Goal: Information Seeking & Learning: Find contact information

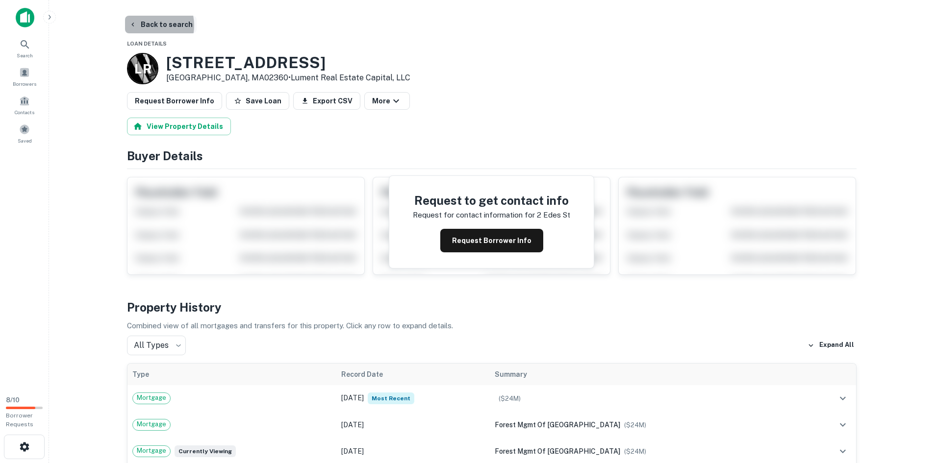
click at [142, 25] on button "Back to search" at bounding box center [161, 25] width 72 height 18
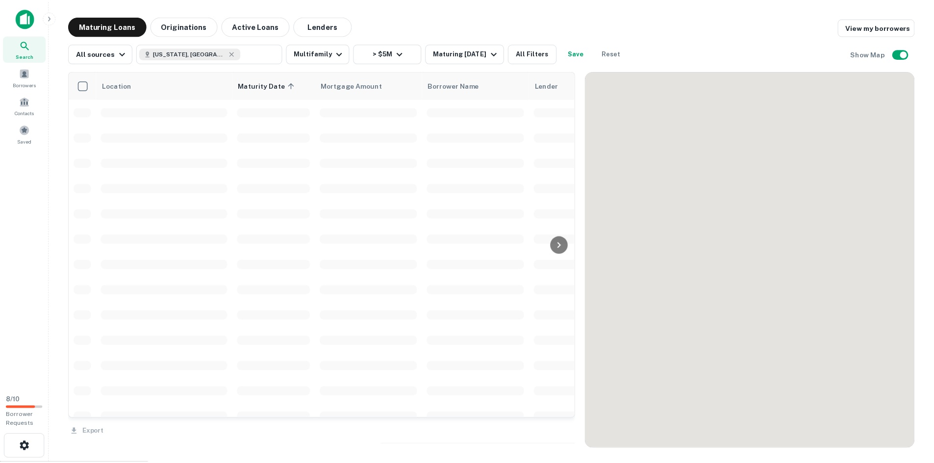
scroll to position [147, 0]
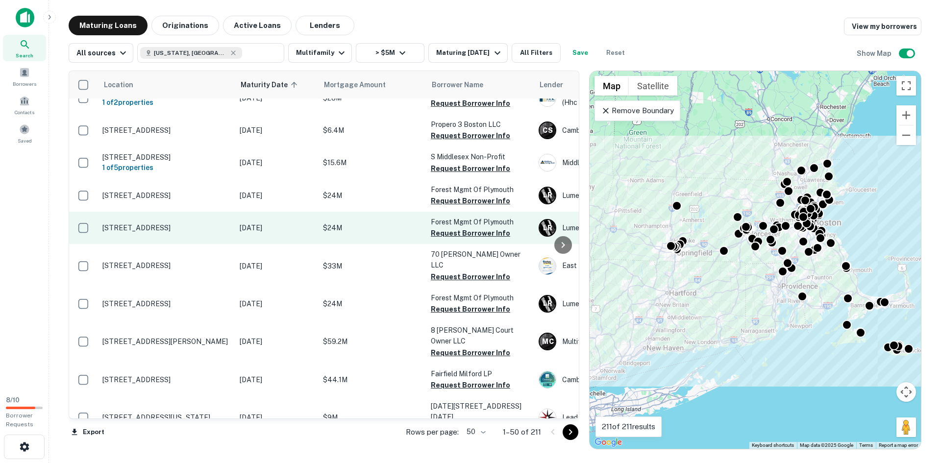
click at [196, 229] on td "[STREET_ADDRESS]" at bounding box center [166, 228] width 137 height 32
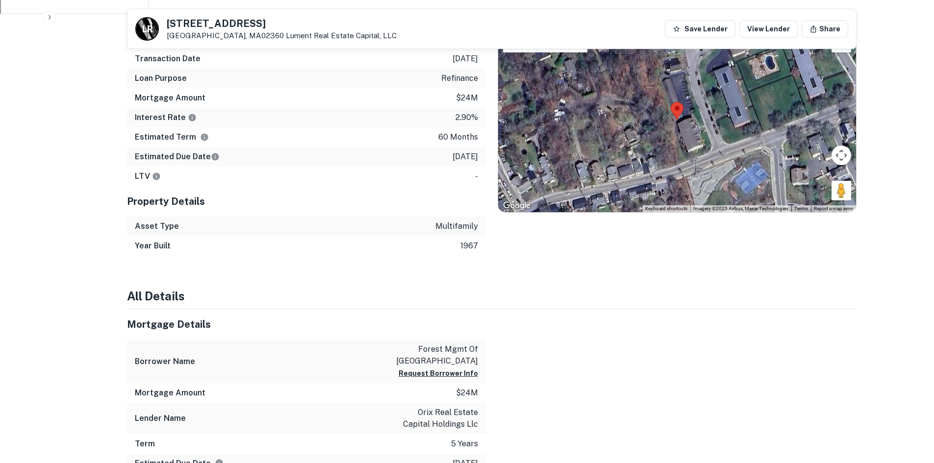
scroll to position [601, 0]
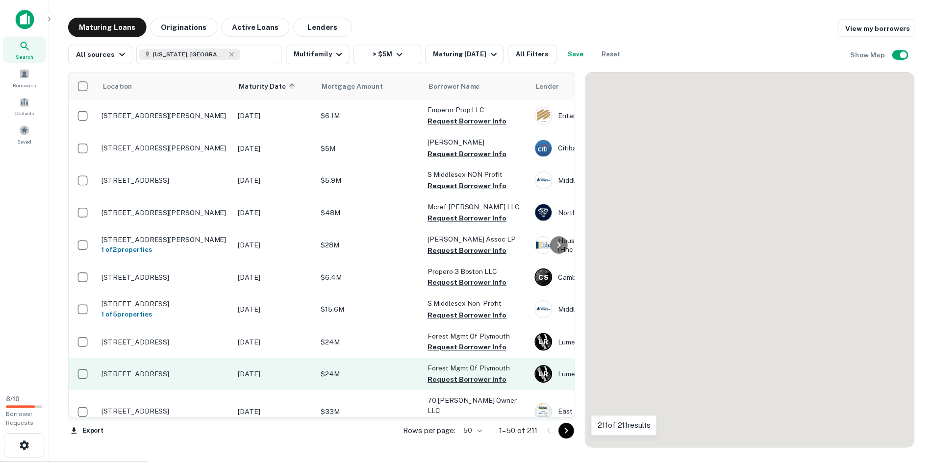
scroll to position [147, 0]
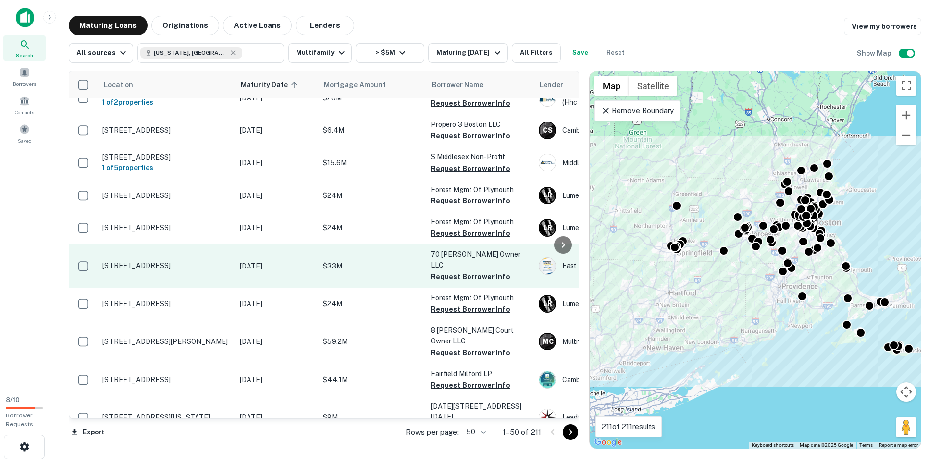
click at [220, 264] on p "[STREET_ADDRESS]" at bounding box center [165, 265] width 127 height 9
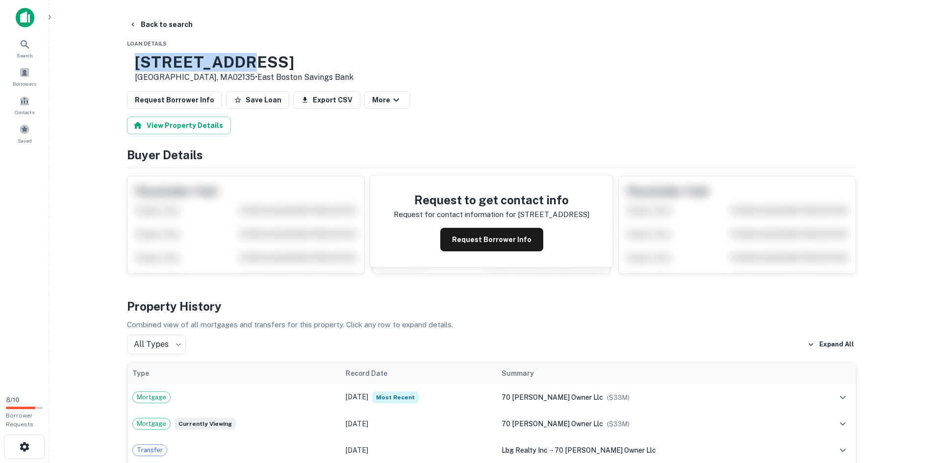
drag, startPoint x: 273, startPoint y: 65, endPoint x: 165, endPoint y: 62, distance: 107.9
click at [165, 62] on div "[STREET_ADDRESS] • East Boston Savings Bank" at bounding box center [240, 68] width 226 height 30
copy h3 "[STREET_ADDRESS]"
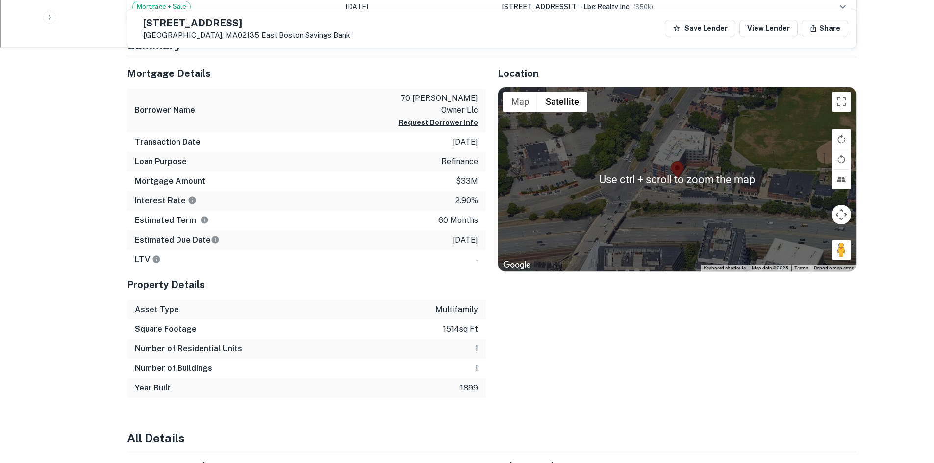
scroll to position [490, 0]
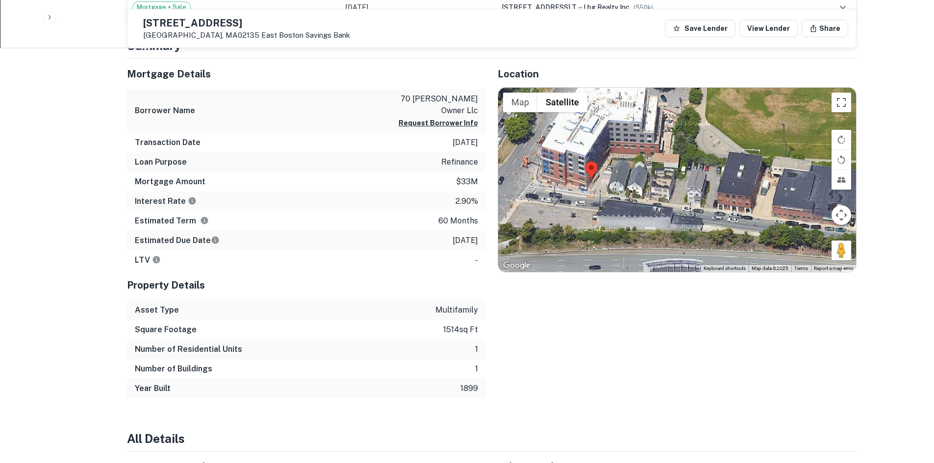
drag, startPoint x: 676, startPoint y: 230, endPoint x: 575, endPoint y: 229, distance: 100.5
click at [575, 229] on div at bounding box center [677, 180] width 358 height 184
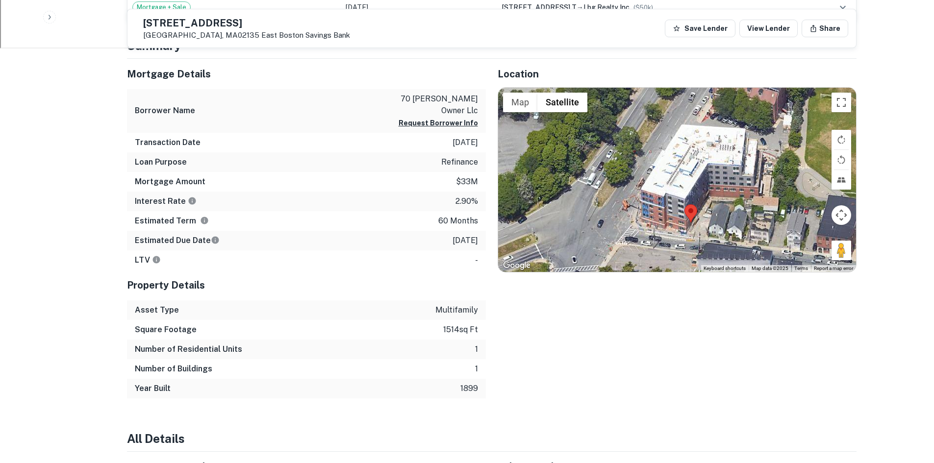
drag, startPoint x: 686, startPoint y: 182, endPoint x: 800, endPoint y: 221, distance: 121.2
click at [800, 221] on div at bounding box center [677, 180] width 358 height 184
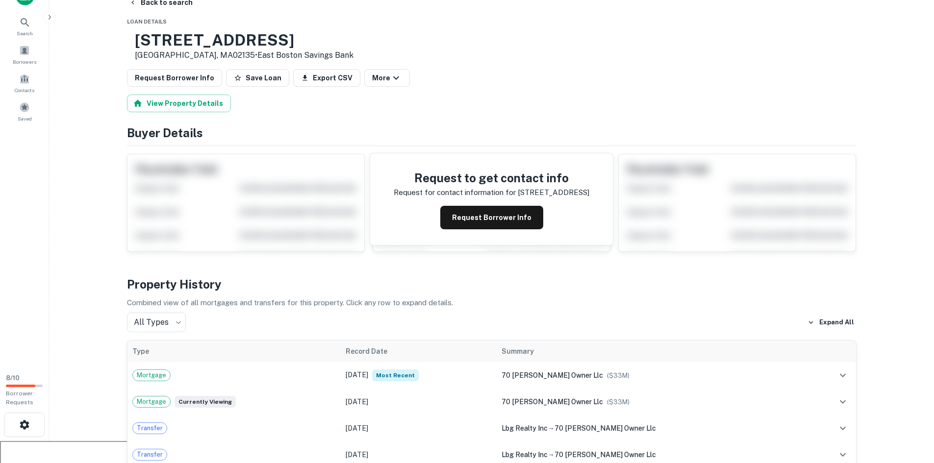
scroll to position [0, 0]
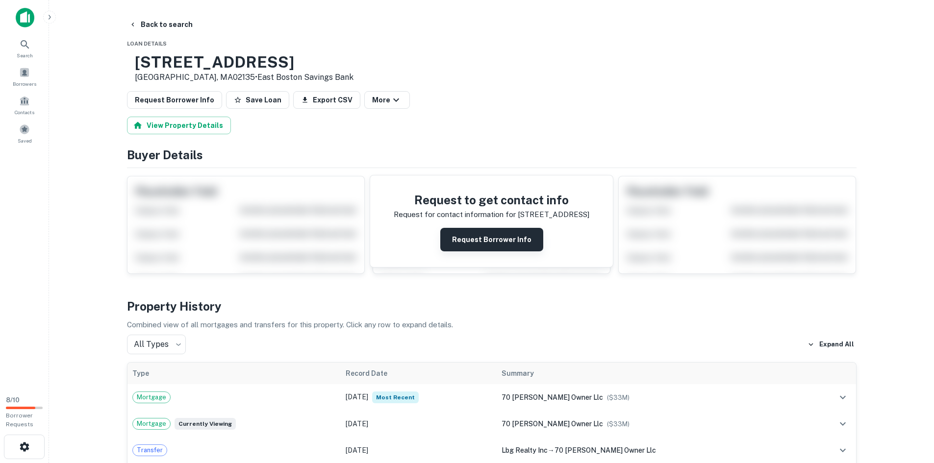
click at [515, 247] on button "Request Borrower Info" at bounding box center [491, 240] width 103 height 24
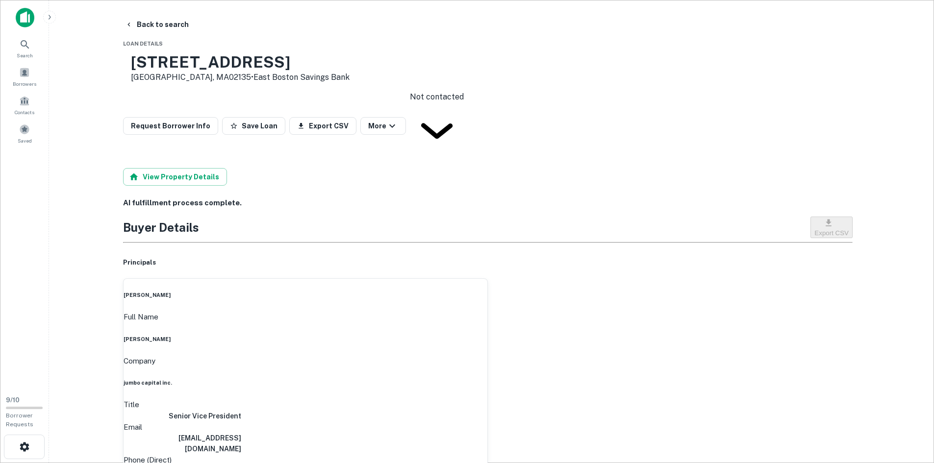
click at [462, 103] on body "Search Borrowers Contacts Saved 9 / 10 Borrower Requests Back to search Loan De…" at bounding box center [467, 231] width 934 height 463
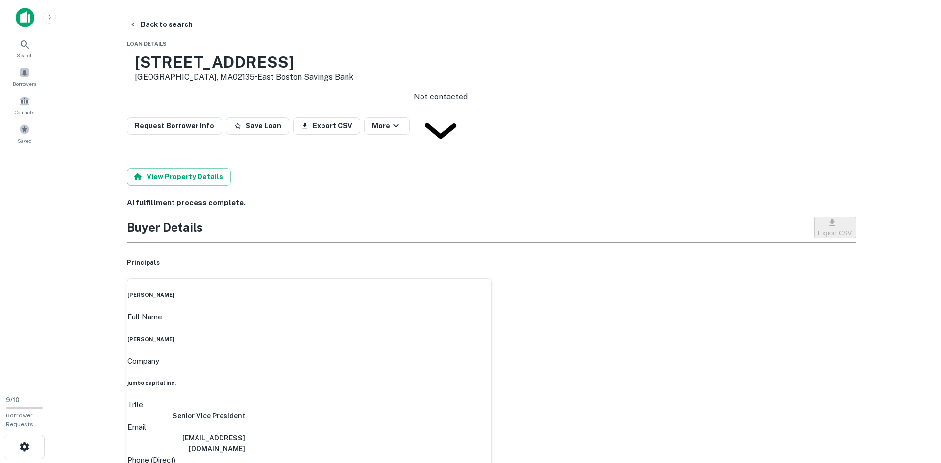
click at [621, 146] on div at bounding box center [470, 231] width 941 height 463
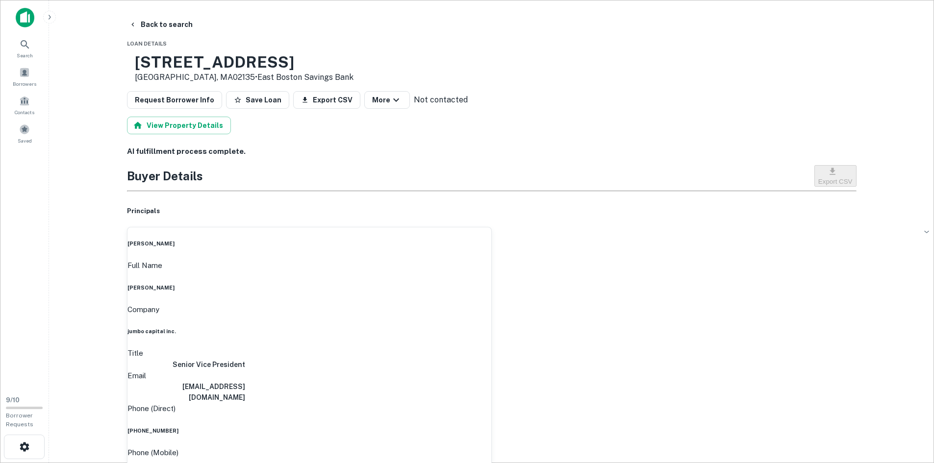
drag, startPoint x: 198, startPoint y: 242, endPoint x: 127, endPoint y: 240, distance: 71.1
click at [127, 240] on div "[PERSON_NAME]" at bounding box center [309, 244] width 364 height 8
copy h6 "[PERSON_NAME]"
click at [158, 25] on button "Back to search" at bounding box center [161, 25] width 72 height 18
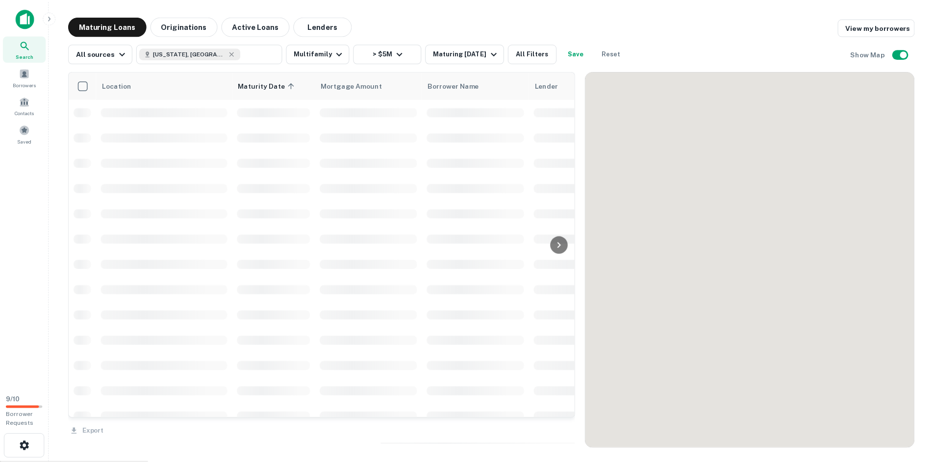
scroll to position [147, 0]
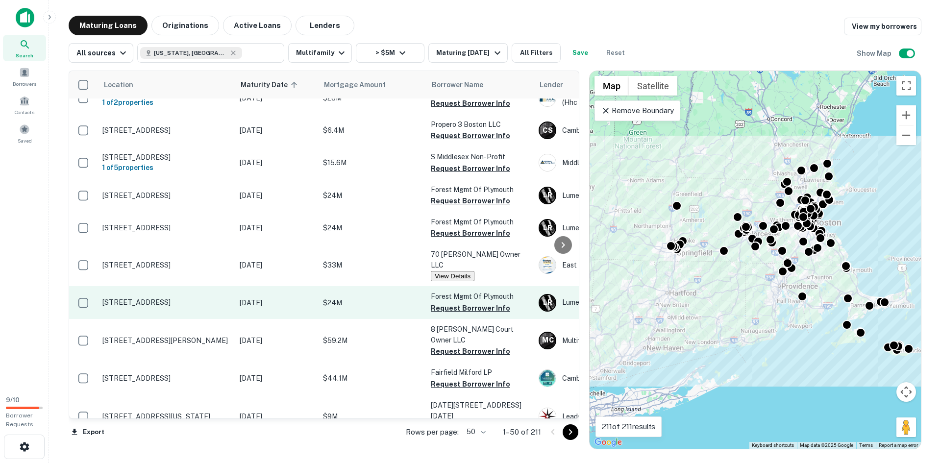
click at [223, 294] on td "[STREET_ADDRESS]" at bounding box center [166, 302] width 137 height 32
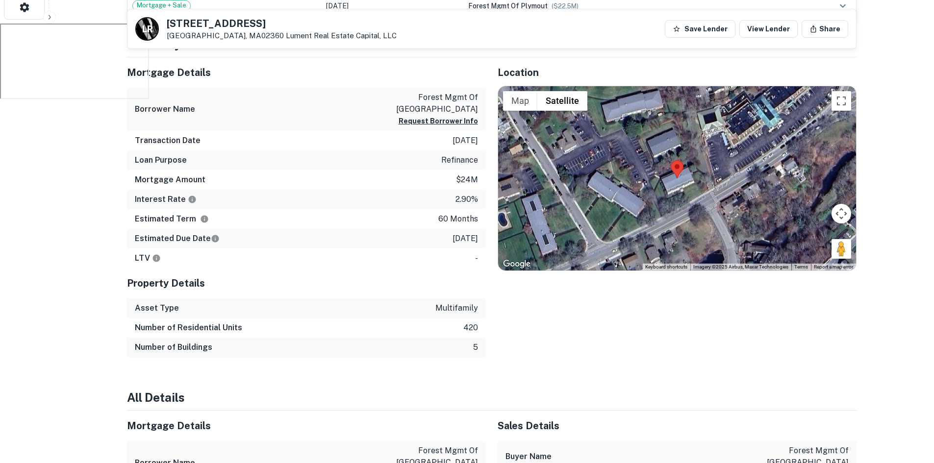
scroll to position [441, 0]
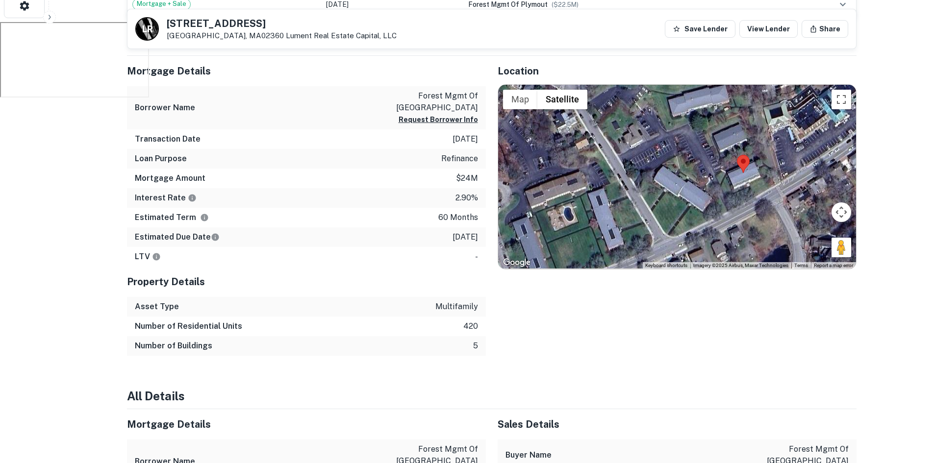
drag, startPoint x: 660, startPoint y: 208, endPoint x: 722, endPoint y: 202, distance: 62.1
click at [722, 202] on div at bounding box center [677, 177] width 358 height 184
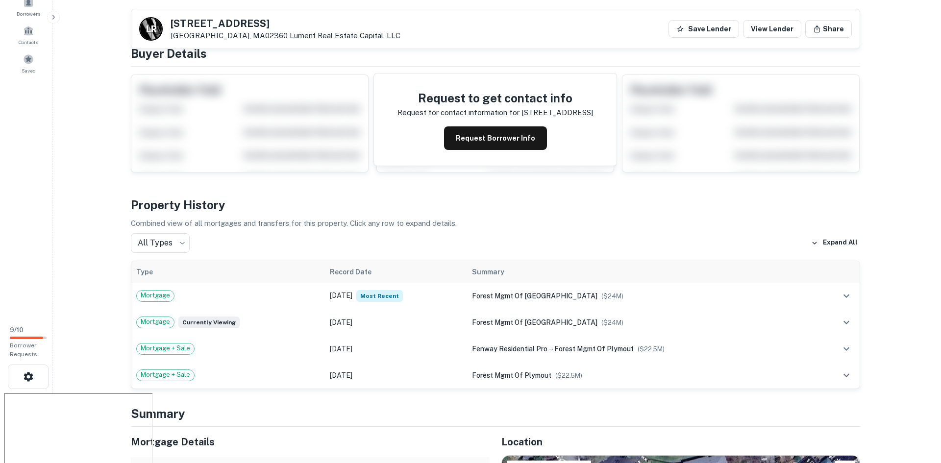
scroll to position [0, 0]
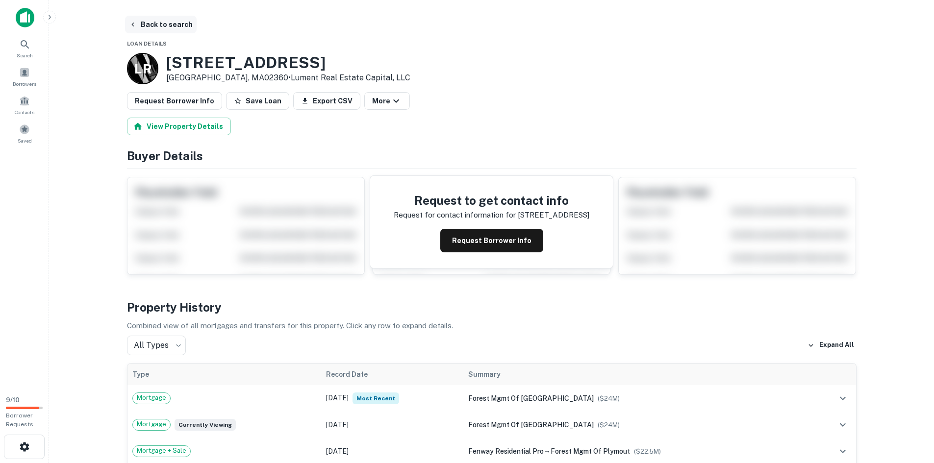
click at [151, 25] on button "Back to search" at bounding box center [161, 25] width 72 height 18
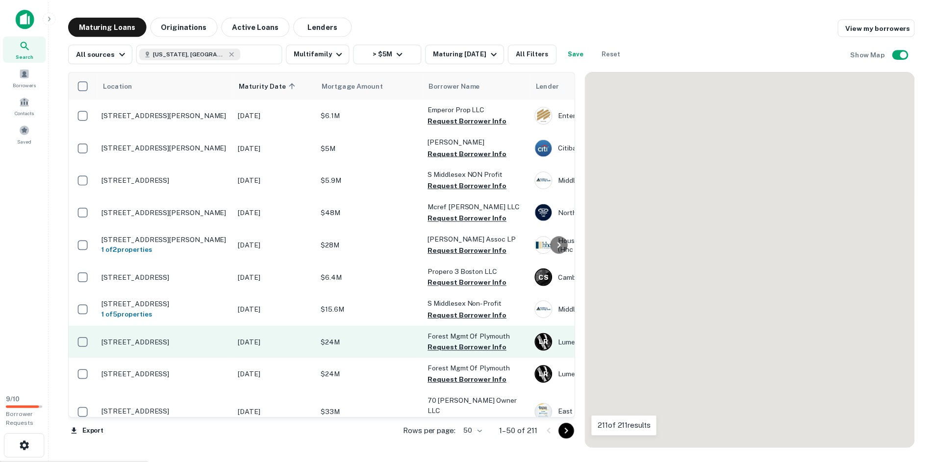
scroll to position [147, 0]
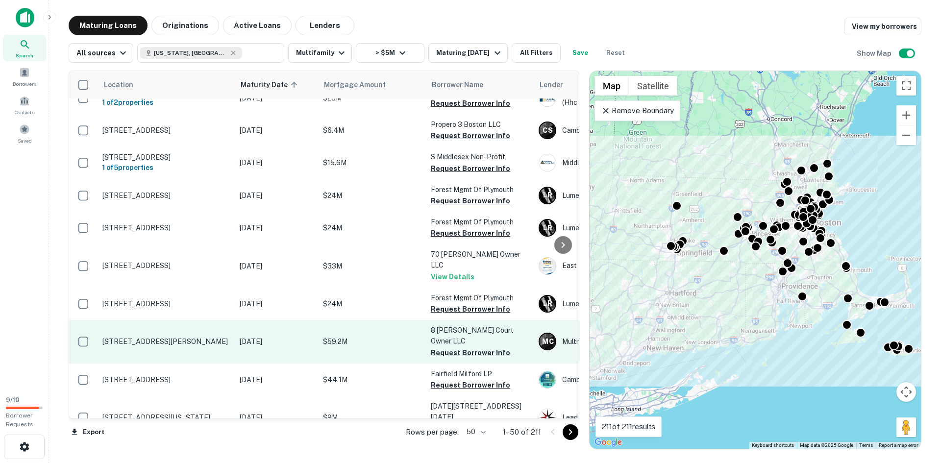
click at [223, 337] on p "[STREET_ADDRESS][PERSON_NAME]" at bounding box center [165, 341] width 127 height 9
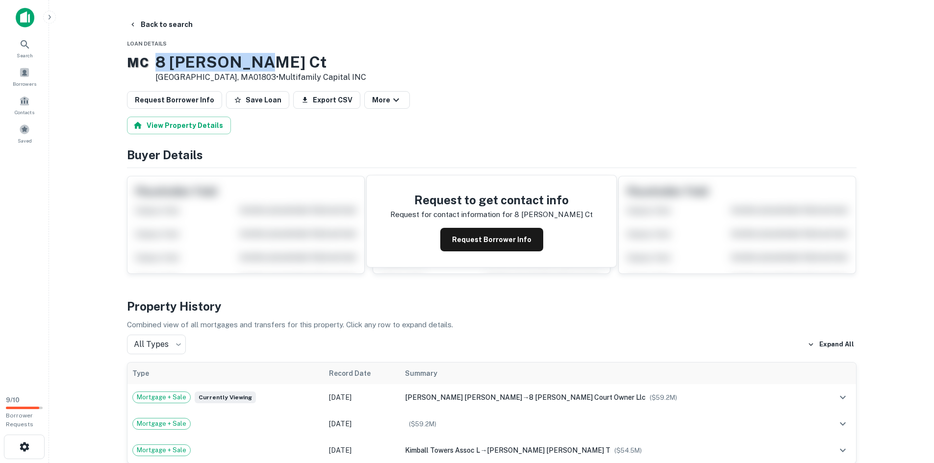
copy h3 "8 [PERSON_NAME] Ct"
drag, startPoint x: 248, startPoint y: 65, endPoint x: 167, endPoint y: 57, distance: 81.3
click at [167, 57] on h3 "8 [PERSON_NAME] Ct" at bounding box center [260, 62] width 211 height 19
click at [147, 22] on button "Back to search" at bounding box center [161, 25] width 72 height 18
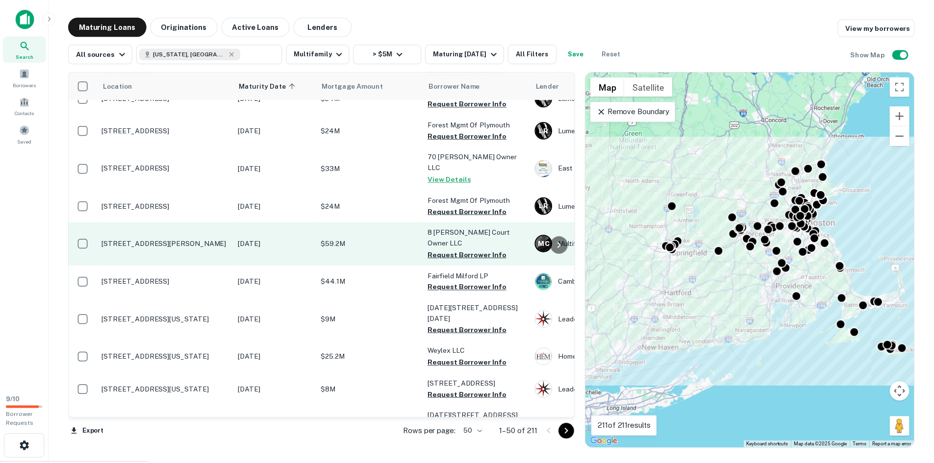
scroll to position [294, 0]
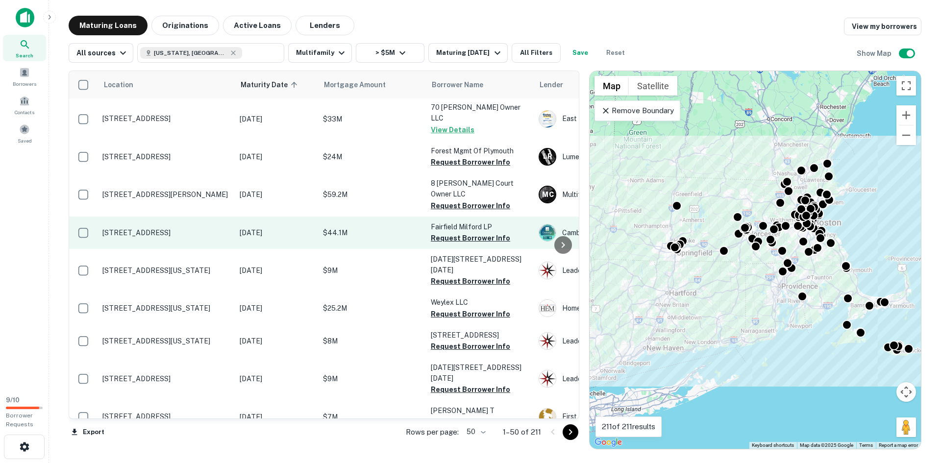
click at [179, 228] on p "[STREET_ADDRESS]" at bounding box center [165, 232] width 127 height 9
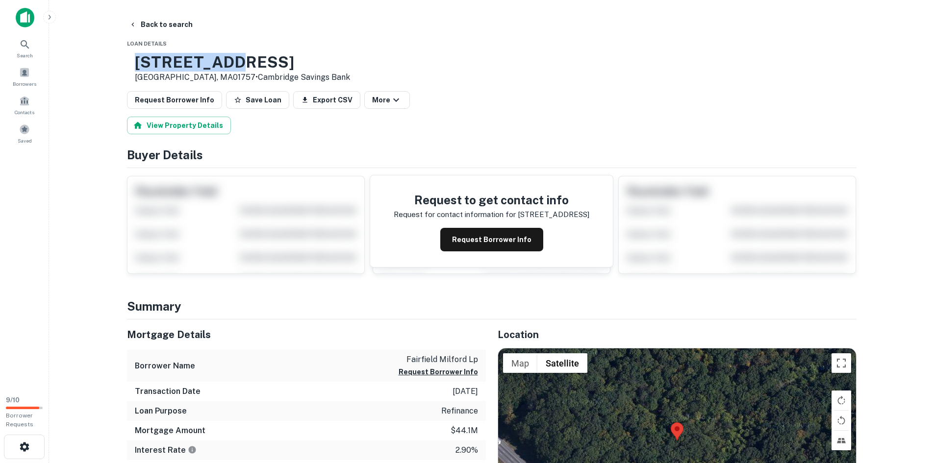
drag, startPoint x: 278, startPoint y: 64, endPoint x: 166, endPoint y: 54, distance: 112.7
click at [166, 54] on h3 "[STREET_ADDRESS]" at bounding box center [242, 62] width 215 height 19
copy h3 "[STREET_ADDRESS]"
click at [130, 18] on button "Back to search" at bounding box center [161, 25] width 72 height 18
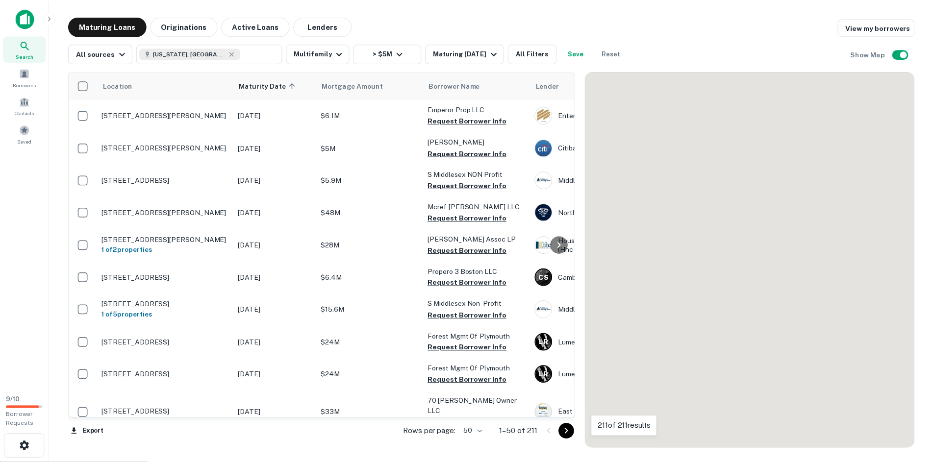
scroll to position [294, 0]
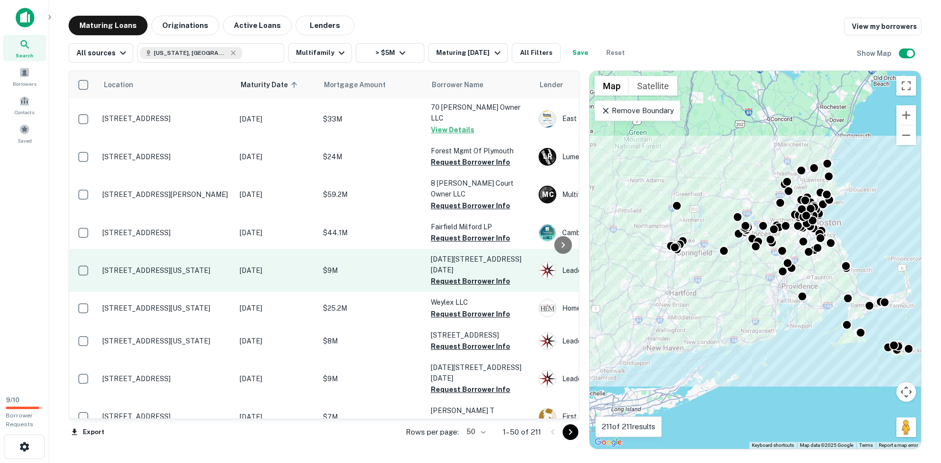
click at [214, 266] on p "[STREET_ADDRESS][US_STATE]" at bounding box center [165, 270] width 127 height 9
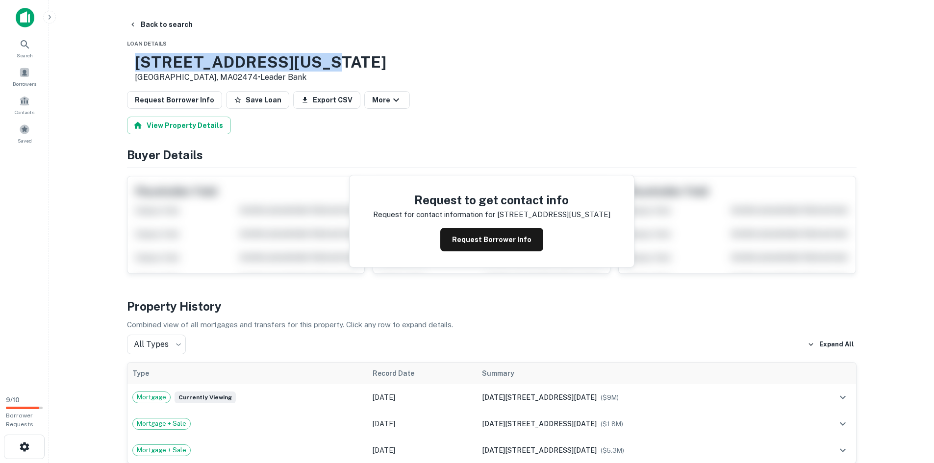
drag, startPoint x: 352, startPoint y: 58, endPoint x: 163, endPoint y: 56, distance: 189.7
click at [163, 56] on div "[STREET_ADDRESS][US_STATE] • Leader Bank" at bounding box center [491, 68] width 729 height 30
copy h3 "[STREET_ADDRESS][US_STATE]"
drag, startPoint x: 144, startPoint y: 25, endPoint x: 173, endPoint y: 39, distance: 31.8
click at [144, 25] on button "Back to search" at bounding box center [161, 25] width 72 height 18
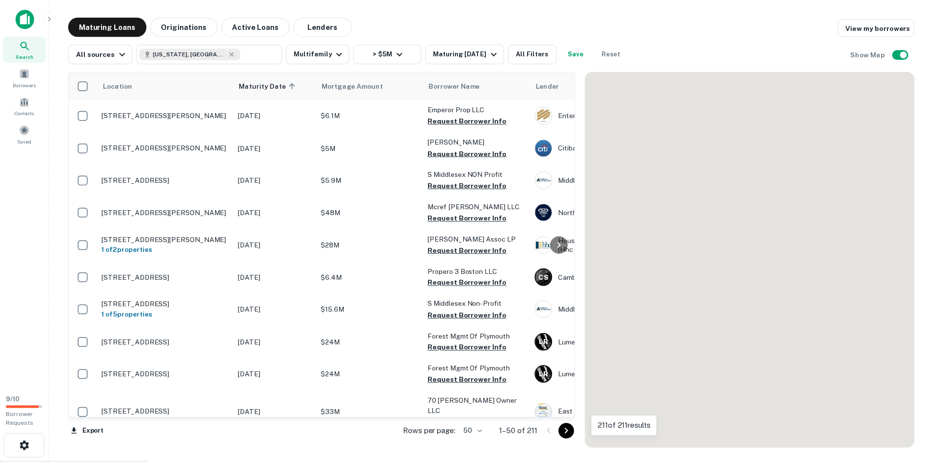
scroll to position [294, 0]
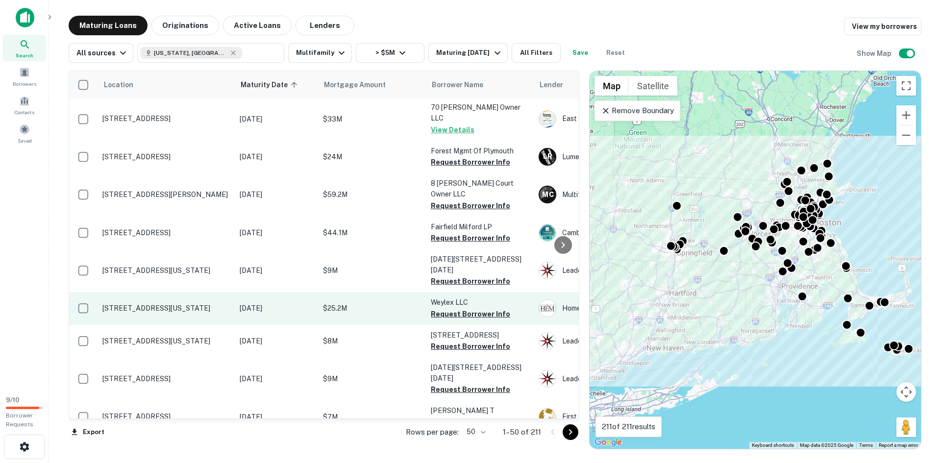
click at [213, 304] on p "[STREET_ADDRESS][US_STATE]" at bounding box center [165, 308] width 127 height 9
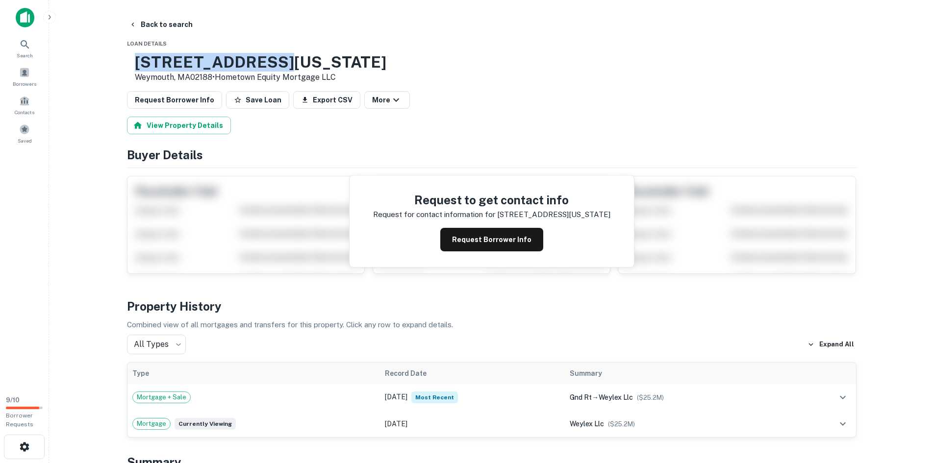
drag, startPoint x: 313, startPoint y: 60, endPoint x: 166, endPoint y: 62, distance: 147.1
click at [166, 62] on h3 "[STREET_ADDRESS][US_STATE]" at bounding box center [260, 62] width 251 height 19
copy h3 "[STREET_ADDRESS][US_STATE]"
click at [489, 245] on button "Request Borrower Info" at bounding box center [491, 240] width 103 height 24
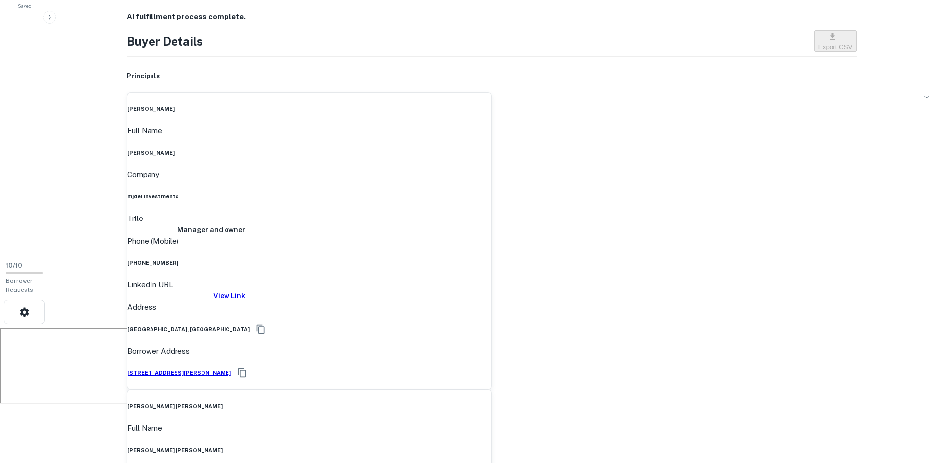
scroll to position [147, 0]
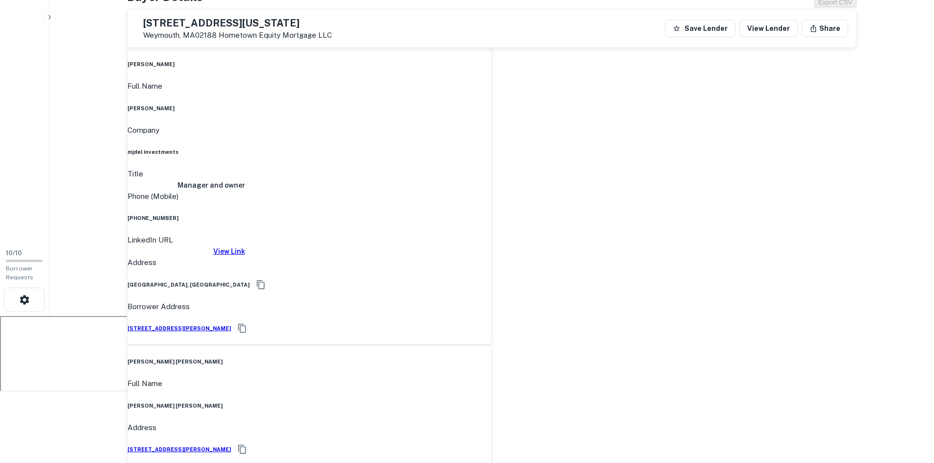
click at [245, 246] on h6 "View Link" at bounding box center [186, 251] width 118 height 11
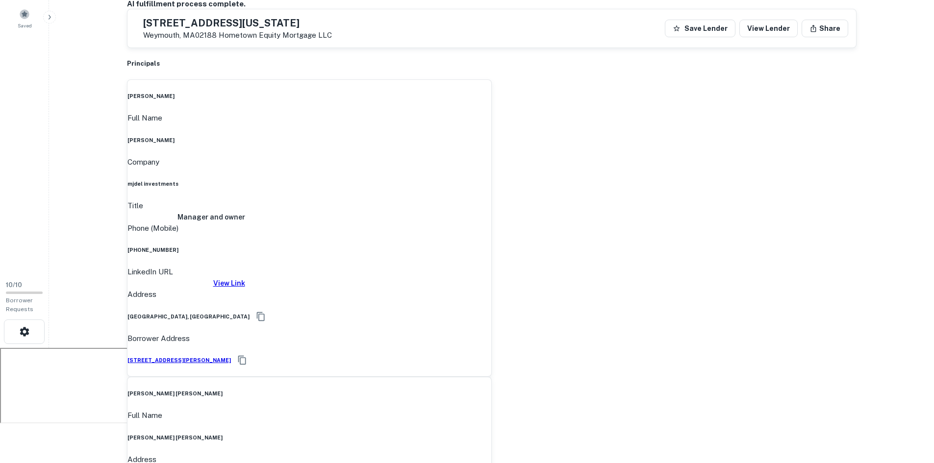
scroll to position [98, 0]
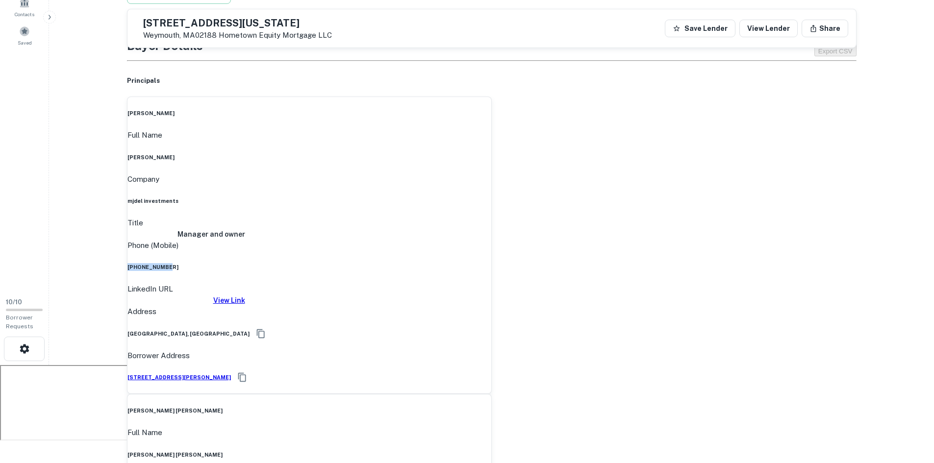
drag, startPoint x: 481, startPoint y: 205, endPoint x: 427, endPoint y: 209, distance: 53.6
click at [427, 240] on div "Phone (Mobile) [PHONE_NUMBER]" at bounding box center [309, 256] width 364 height 32
drag, startPoint x: 483, startPoint y: 207, endPoint x: 428, endPoint y: 203, distance: 55.0
click at [428, 240] on div "Phone (Mobile) [PHONE_NUMBER]" at bounding box center [309, 256] width 364 height 32
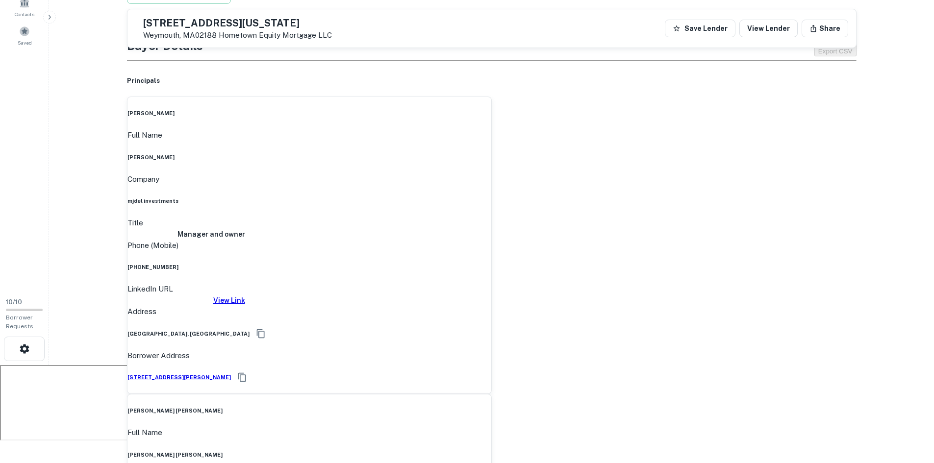
drag, startPoint x: 481, startPoint y: 206, endPoint x: 435, endPoint y: 205, distance: 46.1
click at [435, 240] on div "Phone (Mobile) [PHONE_NUMBER]" at bounding box center [309, 256] width 364 height 32
click at [481, 240] on div "Phone (Mobile) [PHONE_NUMBER]" at bounding box center [309, 256] width 364 height 32
drag, startPoint x: 483, startPoint y: 206, endPoint x: 431, endPoint y: 205, distance: 52.0
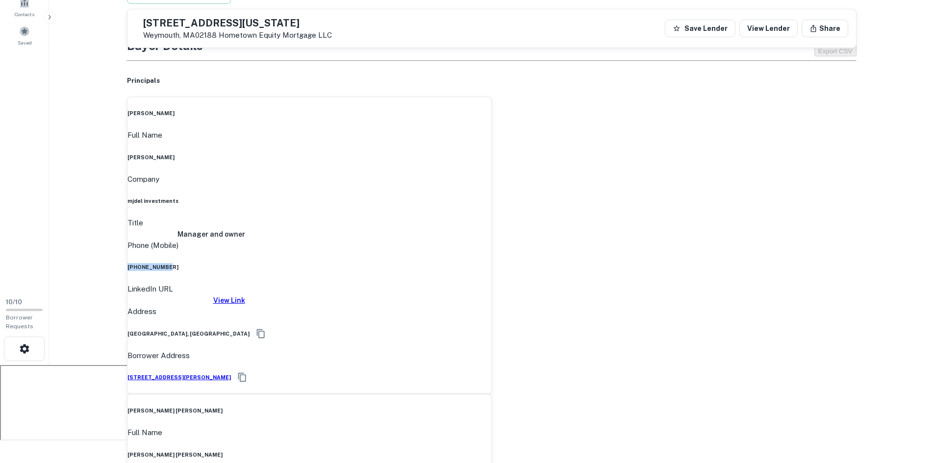
click at [431, 240] on div "Phone (Mobile) [PHONE_NUMBER]" at bounding box center [309, 256] width 364 height 32
click at [482, 240] on div "Phone (Mobile) [PHONE_NUMBER]" at bounding box center [309, 256] width 364 height 32
drag, startPoint x: 482, startPoint y: 208, endPoint x: 431, endPoint y: 202, distance: 50.8
click at [431, 240] on div "Phone (Mobile) [PHONE_NUMBER]" at bounding box center [309, 256] width 364 height 32
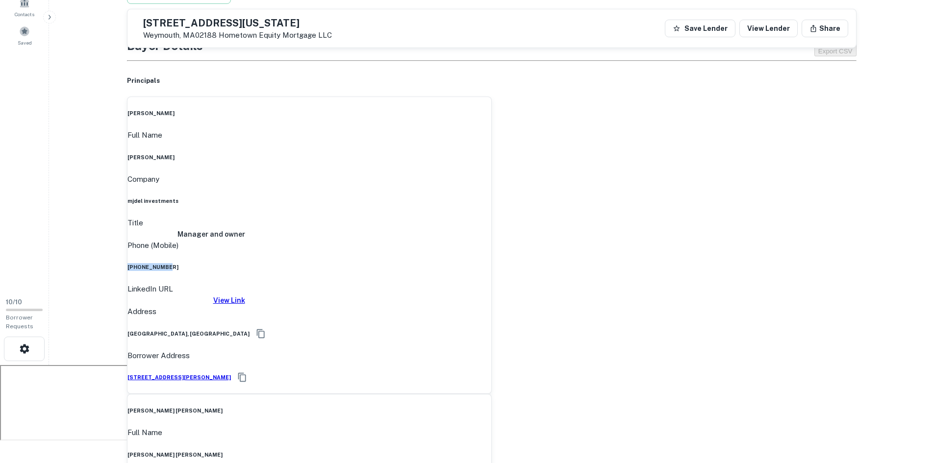
click at [484, 240] on div "Phone (Mobile) [PHONE_NUMBER]" at bounding box center [309, 256] width 364 height 32
drag, startPoint x: 484, startPoint y: 209, endPoint x: 430, endPoint y: 204, distance: 54.6
click at [430, 240] on div "Phone (Mobile) [PHONE_NUMBER]" at bounding box center [309, 256] width 364 height 32
drag, startPoint x: 482, startPoint y: 207, endPoint x: 432, endPoint y: 204, distance: 50.6
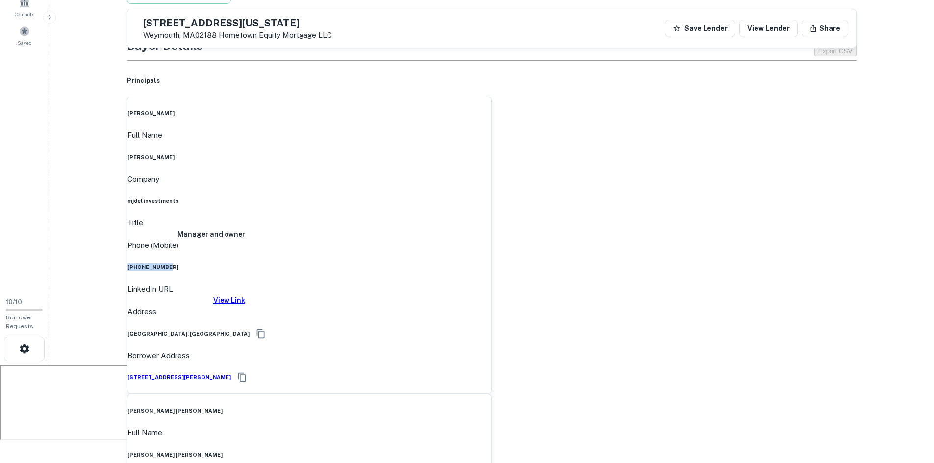
click at [432, 240] on div "Phone (Mobile) [PHONE_NUMBER]" at bounding box center [309, 256] width 364 height 32
click at [483, 240] on div "Phone (Mobile) [PHONE_NUMBER]" at bounding box center [309, 256] width 364 height 32
click at [482, 240] on div "Phone (Mobile) [PHONE_NUMBER]" at bounding box center [309, 256] width 364 height 32
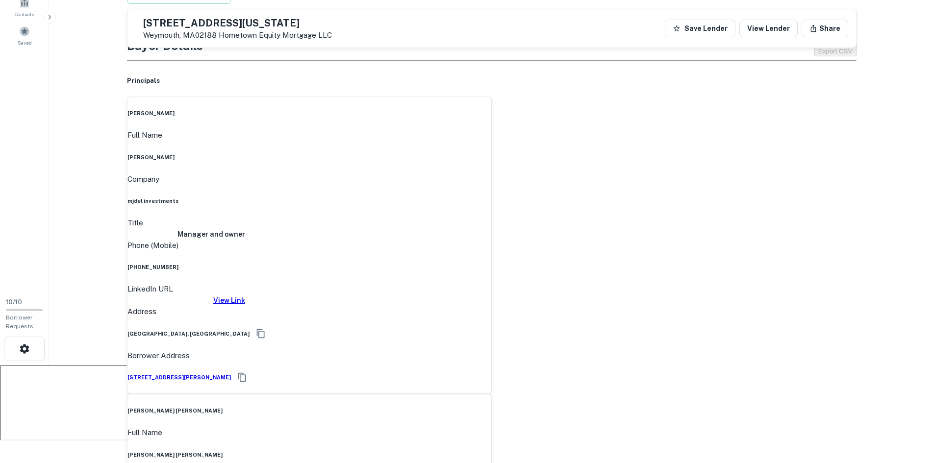
click at [482, 240] on div "Phone (Mobile) [PHONE_NUMBER]" at bounding box center [309, 256] width 364 height 32
drag, startPoint x: 484, startPoint y: 207, endPoint x: 435, endPoint y: 211, distance: 49.2
click at [435, 240] on div "Phone (Mobile) [PHONE_NUMBER]" at bounding box center [309, 256] width 364 height 32
click at [479, 240] on div "Phone (Mobile) [PHONE_NUMBER]" at bounding box center [309, 256] width 364 height 32
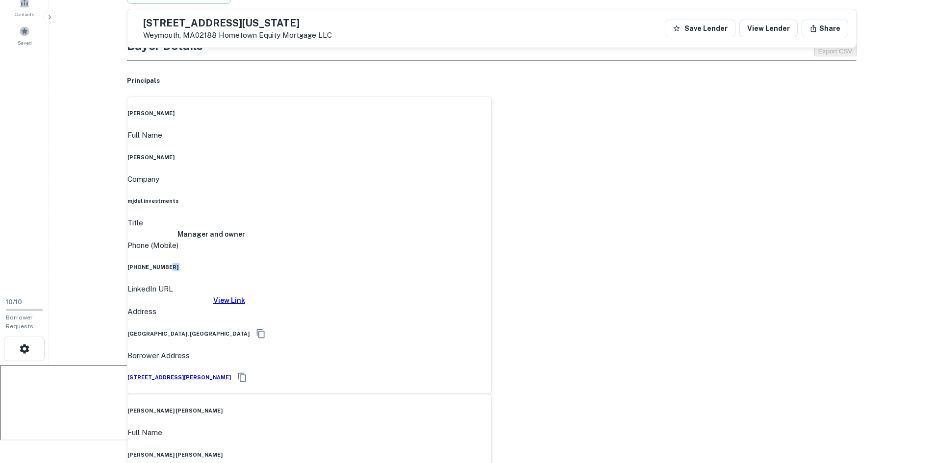
click at [479, 240] on div "Phone (Mobile) [PHONE_NUMBER]" at bounding box center [309, 256] width 364 height 32
click at [480, 240] on div "Phone (Mobile) [PHONE_NUMBER]" at bounding box center [309, 256] width 364 height 32
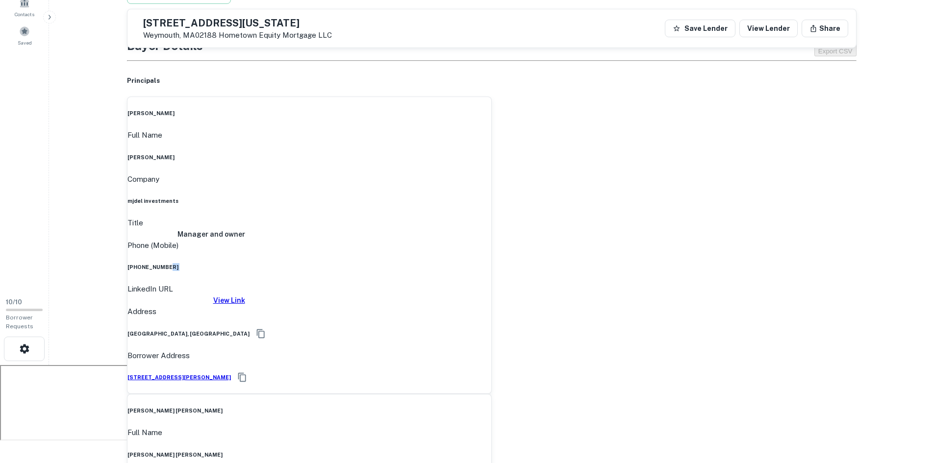
click at [480, 240] on div "Phone (Mobile) [PHONE_NUMBER]" at bounding box center [309, 256] width 364 height 32
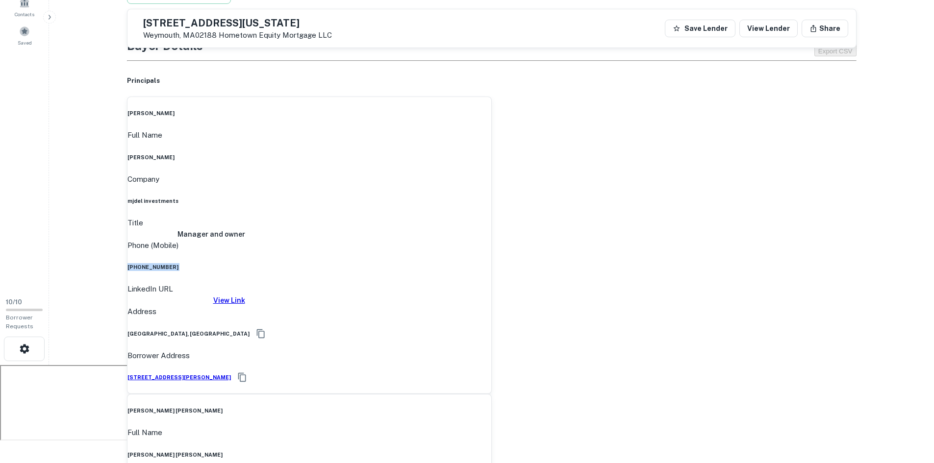
click at [481, 240] on div "Phone (Mobile) [PHONE_NUMBER]" at bounding box center [309, 256] width 364 height 32
click at [484, 240] on div "Phone (Mobile) [PHONE_NUMBER]" at bounding box center [309, 256] width 364 height 32
click at [480, 240] on div "Phone (Mobile) [PHONE_NUMBER]" at bounding box center [309, 256] width 364 height 32
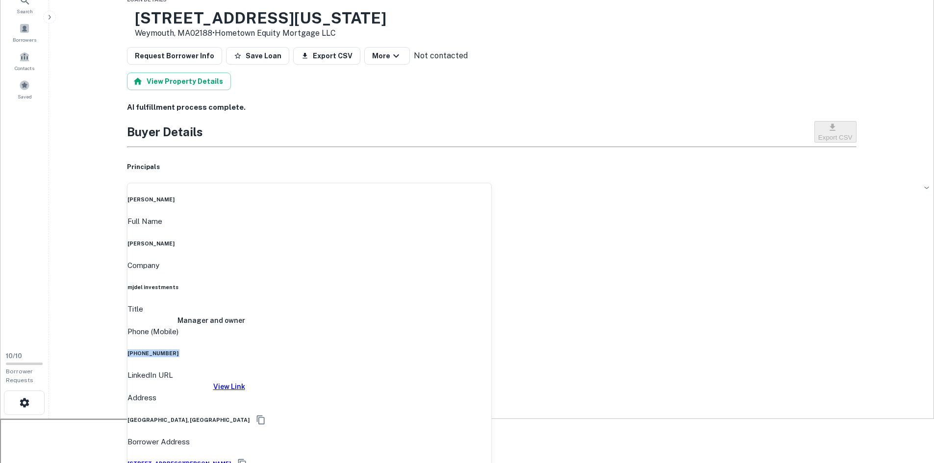
scroll to position [0, 0]
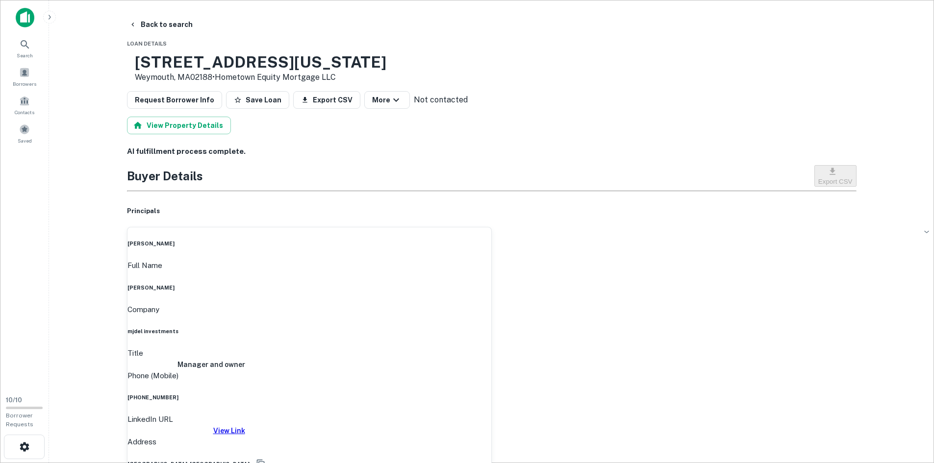
click at [214, 217] on div "Principals" at bounding box center [491, 211] width 729 height 31
click at [219, 187] on div "Buyer Details Export CSV" at bounding box center [491, 176] width 729 height 22
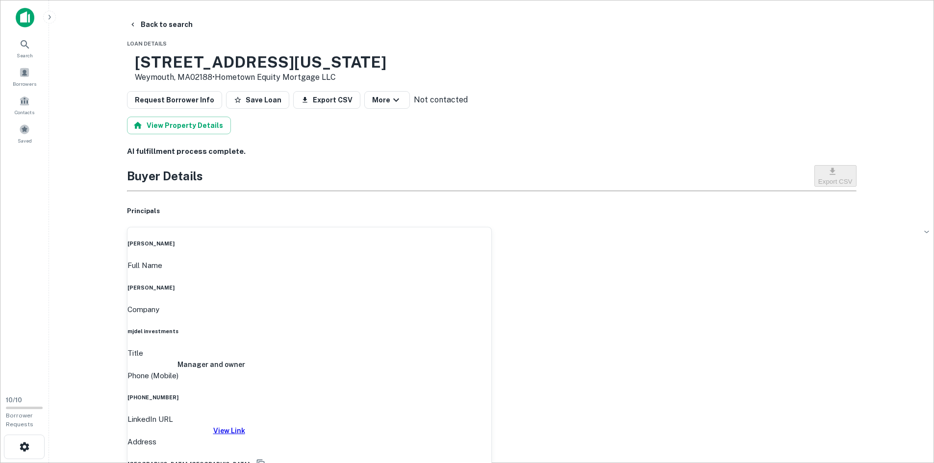
click at [228, 187] on div "Buyer Details Export CSV" at bounding box center [491, 176] width 729 height 22
click at [410, 187] on div "Buyer Details Export CSV" at bounding box center [491, 176] width 729 height 22
click at [676, 127] on div "View Property Details" at bounding box center [491, 126] width 729 height 18
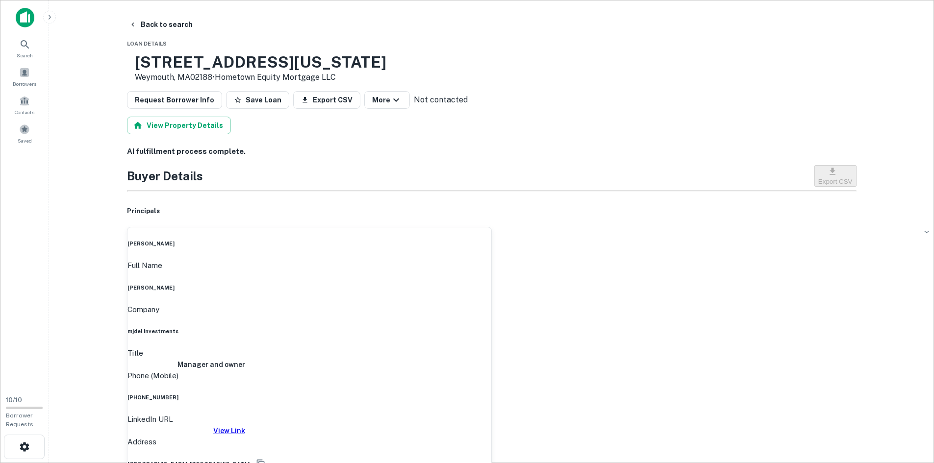
drag, startPoint x: 161, startPoint y: 21, endPoint x: 220, endPoint y: 37, distance: 61.0
click at [161, 21] on button "Back to search" at bounding box center [161, 25] width 72 height 18
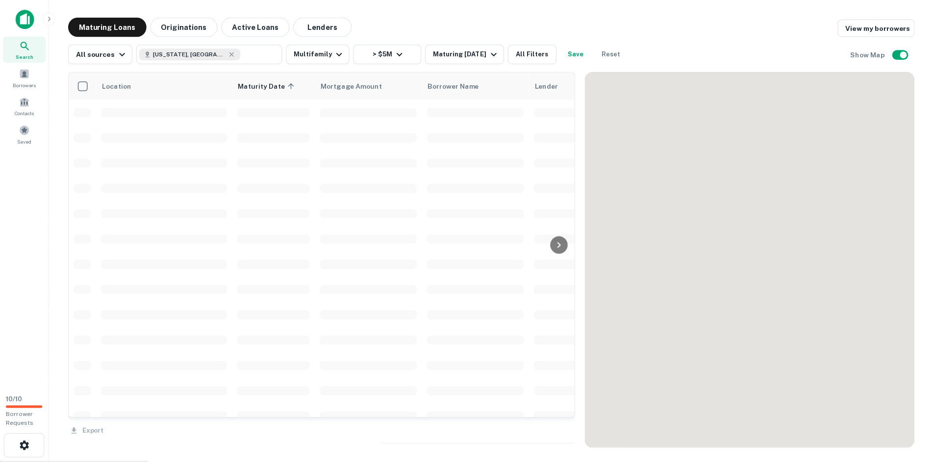
scroll to position [294, 0]
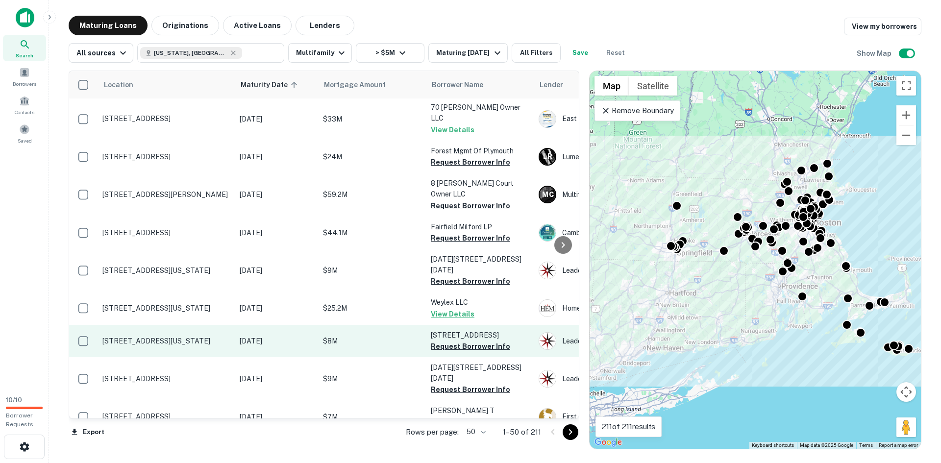
click at [267, 336] on p "[DATE]" at bounding box center [277, 341] width 74 height 11
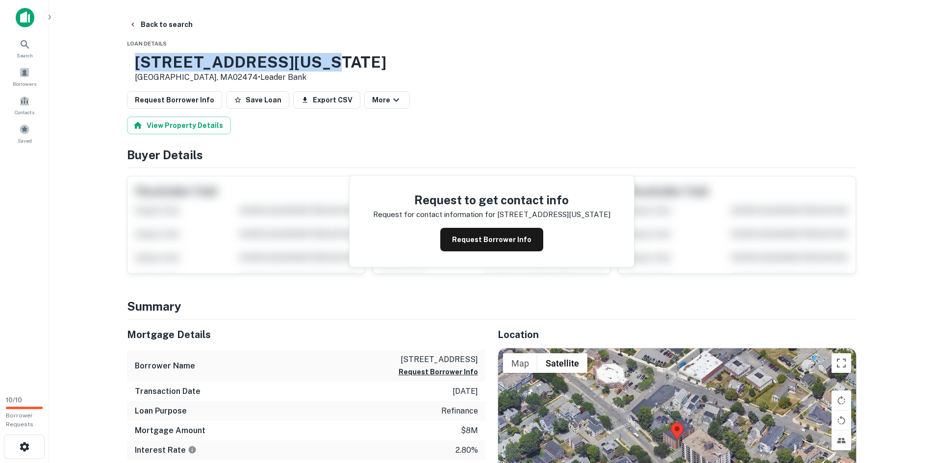
drag, startPoint x: 358, startPoint y: 62, endPoint x: 168, endPoint y: 63, distance: 190.2
click at [168, 63] on div "[STREET_ADDRESS][US_STATE] • Leader Bank" at bounding box center [491, 68] width 729 height 30
copy h3 "[STREET_ADDRESS][US_STATE]"
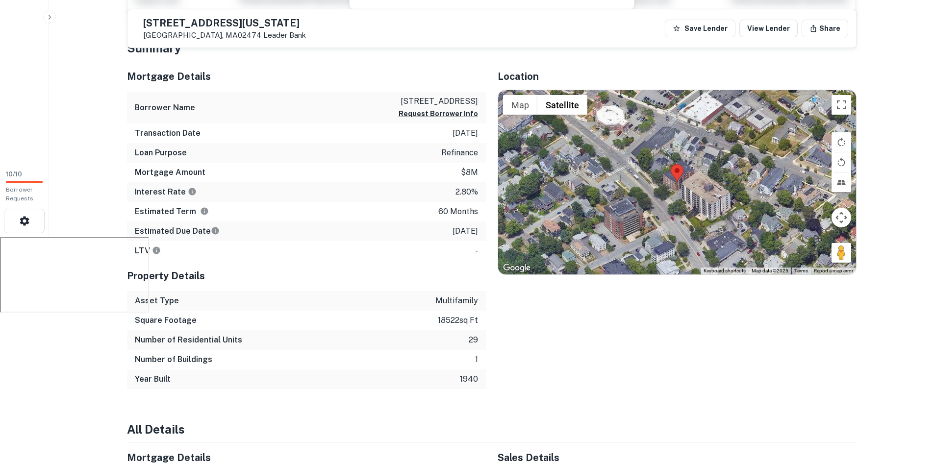
scroll to position [245, 0]
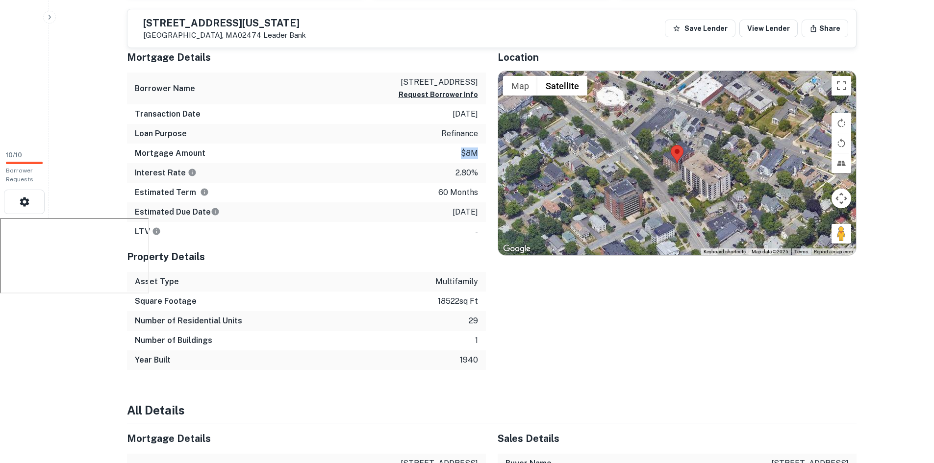
drag, startPoint x: 482, startPoint y: 155, endPoint x: 458, endPoint y: 154, distance: 23.6
click at [458, 154] on div "Mortgage Amount $8m" at bounding box center [306, 154] width 359 height 20
click at [480, 156] on div "Mortgage Amount $8m" at bounding box center [306, 154] width 359 height 20
drag, startPoint x: 480, startPoint y: 156, endPoint x: 460, endPoint y: 156, distance: 19.6
click at [460, 156] on div "Mortgage Amount $8m" at bounding box center [306, 154] width 359 height 20
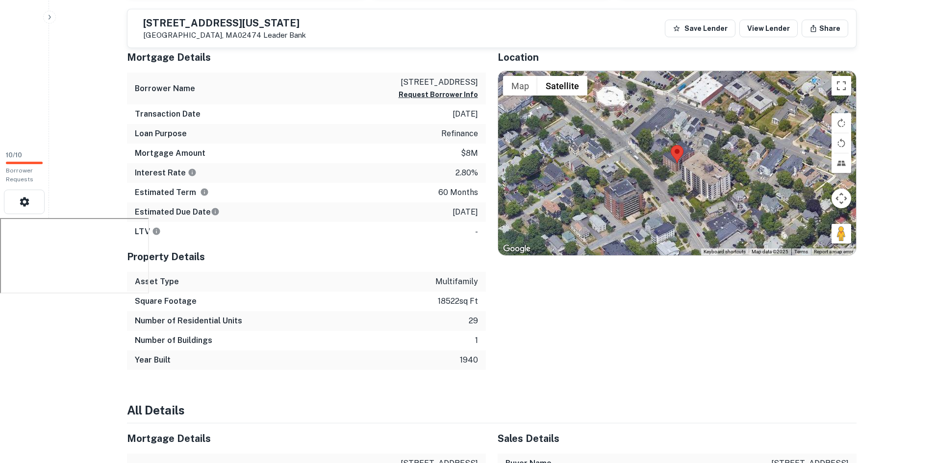
click at [486, 158] on div "Location ← Move left → Move right ↑ Move up ↓ Move down + Zoom in - Zoom out Ho…" at bounding box center [671, 206] width 371 height 328
drag, startPoint x: 480, startPoint y: 154, endPoint x: 456, endPoint y: 155, distance: 24.0
click at [456, 155] on div "Mortgage Amount $8m" at bounding box center [306, 154] width 359 height 20
click at [482, 155] on div "Mortgage Amount $8m" at bounding box center [306, 154] width 359 height 20
drag, startPoint x: 477, startPoint y: 155, endPoint x: 453, endPoint y: 155, distance: 24.5
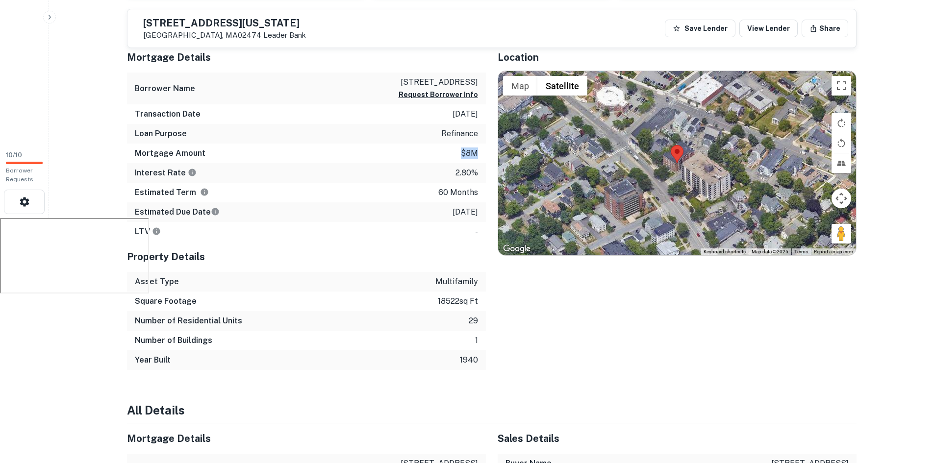
click at [453, 155] on div "Mortgage Amount $8m" at bounding box center [306, 154] width 359 height 20
click at [480, 155] on div "Mortgage Amount $8m" at bounding box center [306, 154] width 359 height 20
drag, startPoint x: 463, startPoint y: 154, endPoint x: 453, endPoint y: 154, distance: 10.3
click at [453, 154] on div "Mortgage Amount $8m" at bounding box center [306, 154] width 359 height 20
click at [480, 154] on div "Mortgage Amount $8m" at bounding box center [306, 154] width 359 height 20
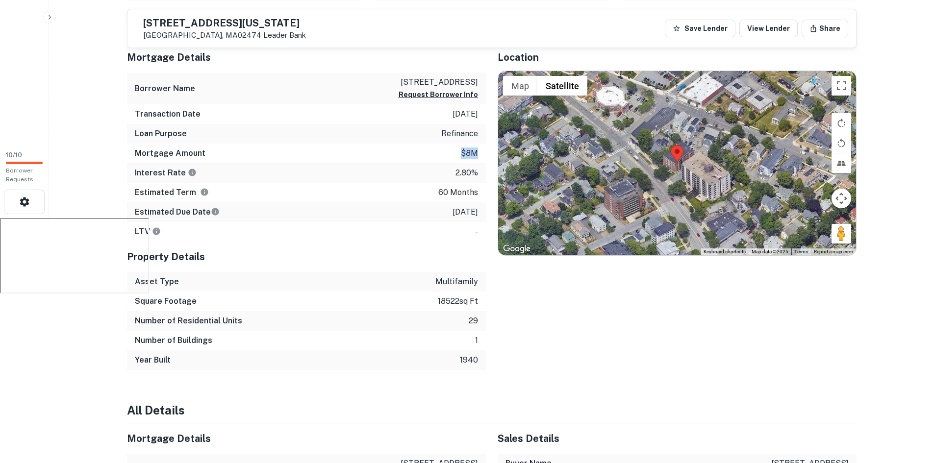
drag, startPoint x: 463, startPoint y: 155, endPoint x: 455, endPoint y: 155, distance: 7.9
click at [455, 155] on div "Mortgage Amount $8m" at bounding box center [306, 154] width 359 height 20
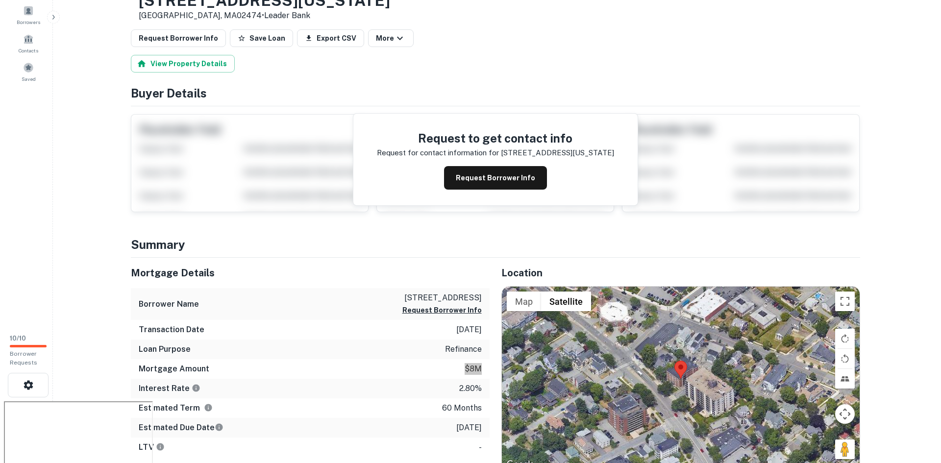
scroll to position [0, 0]
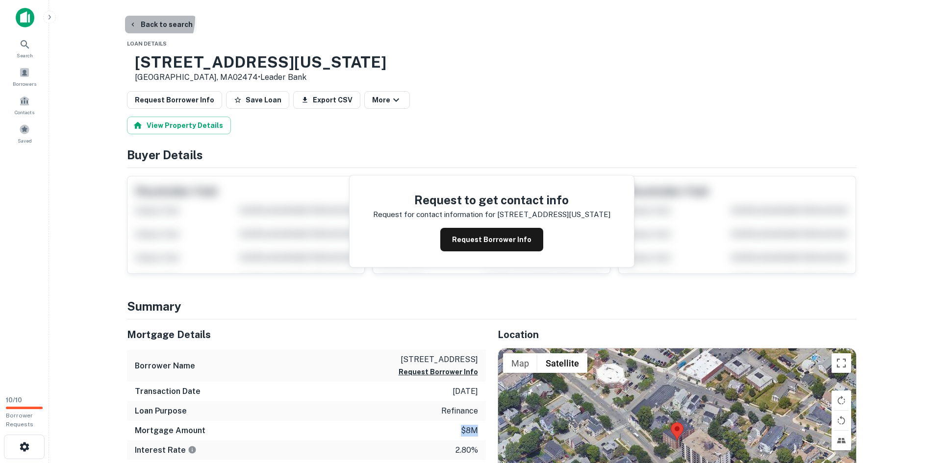
click at [135, 18] on button "Back to search" at bounding box center [161, 25] width 72 height 18
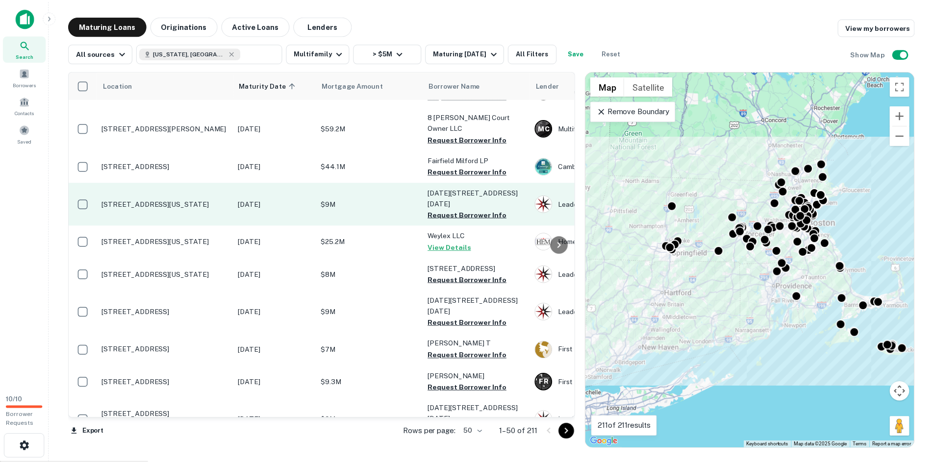
scroll to position [392, 0]
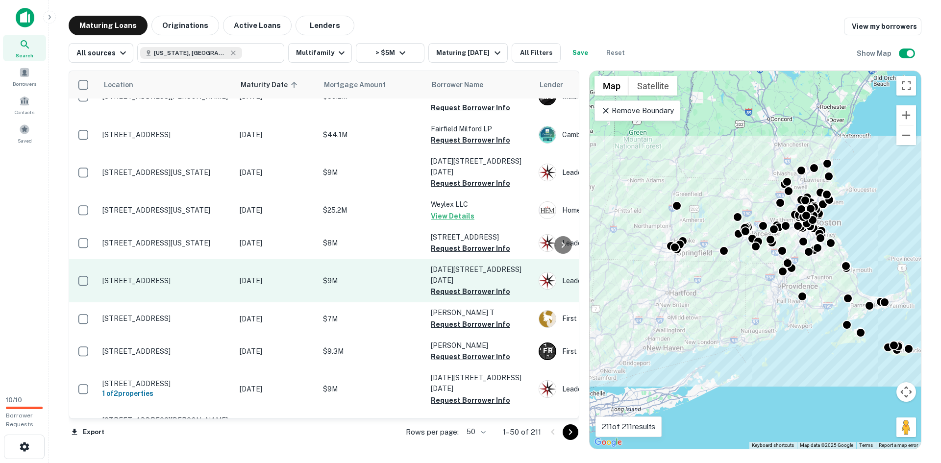
click at [237, 259] on td "[DATE]" at bounding box center [276, 280] width 83 height 43
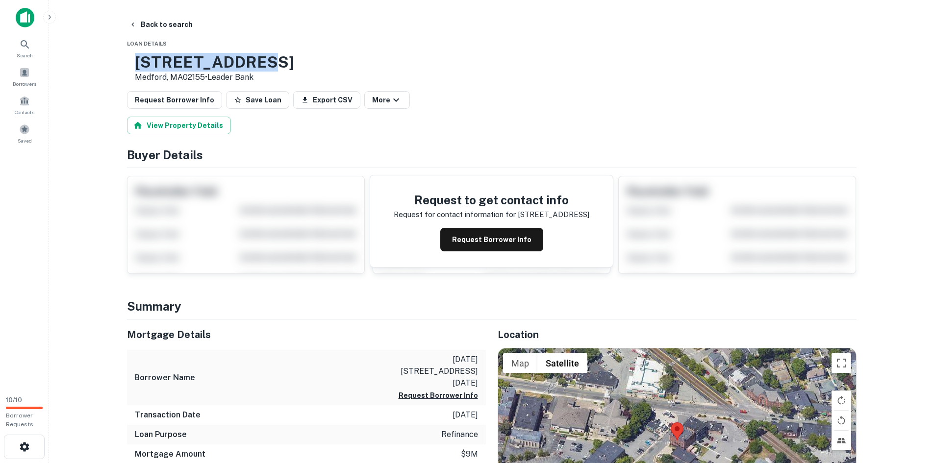
drag, startPoint x: 289, startPoint y: 59, endPoint x: 166, endPoint y: 54, distance: 123.1
click at [166, 54] on div "[STREET_ADDRESS] • Leader Bank" at bounding box center [491, 68] width 729 height 30
copy h3 "[STREET_ADDRESS]"
click at [168, 25] on button "Back to search" at bounding box center [161, 25] width 72 height 18
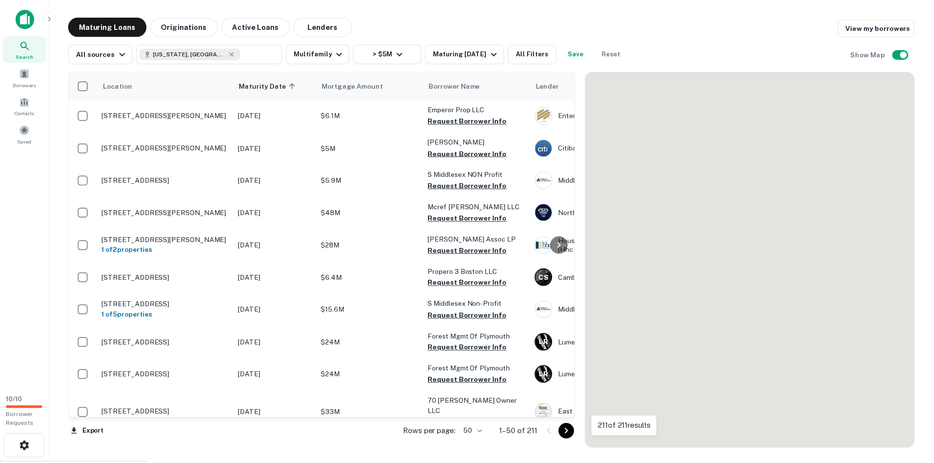
scroll to position [392, 0]
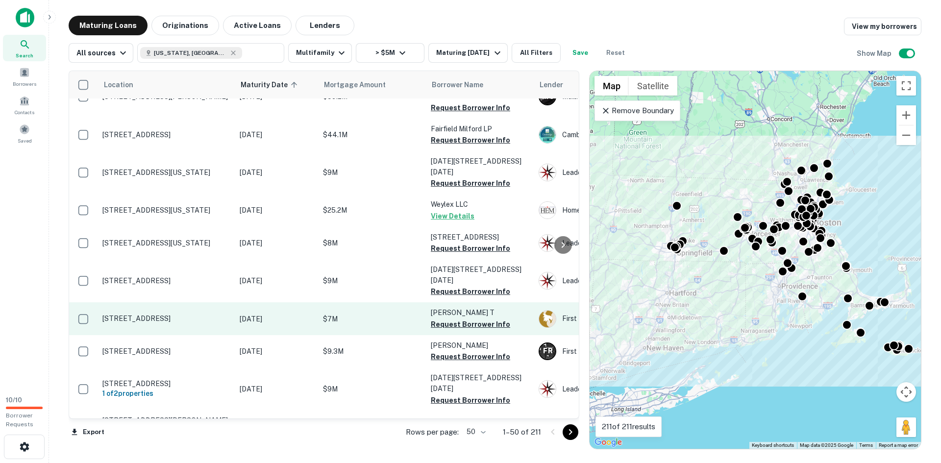
click at [384, 302] on td "$7M" at bounding box center [372, 318] width 108 height 32
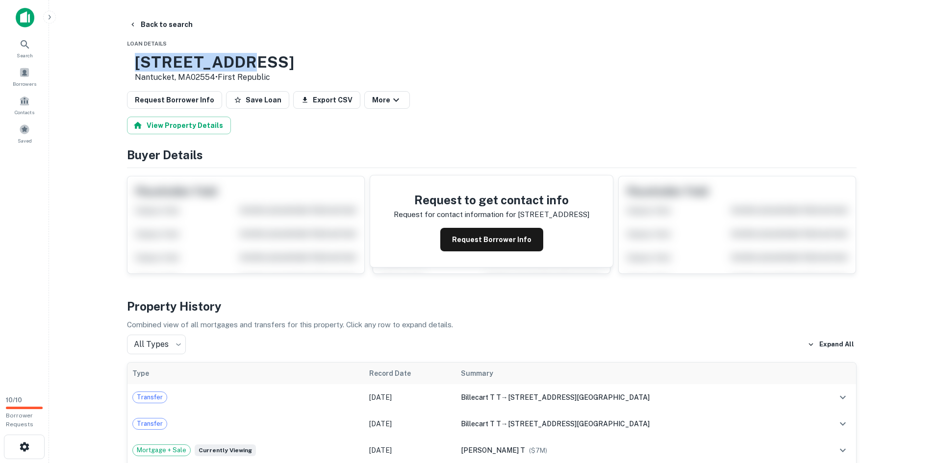
drag, startPoint x: 272, startPoint y: 58, endPoint x: 167, endPoint y: 63, distance: 105.0
click at [167, 63] on h3 "[STREET_ADDRESS]" at bounding box center [214, 62] width 159 height 19
copy h3 "[STREET_ADDRESS]"
drag, startPoint x: 219, startPoint y: 75, endPoint x: 162, endPoint y: 61, distance: 58.7
click at [162, 61] on div "[STREET_ADDRESS] • [GEOGRAPHIC_DATA]" at bounding box center [210, 68] width 167 height 30
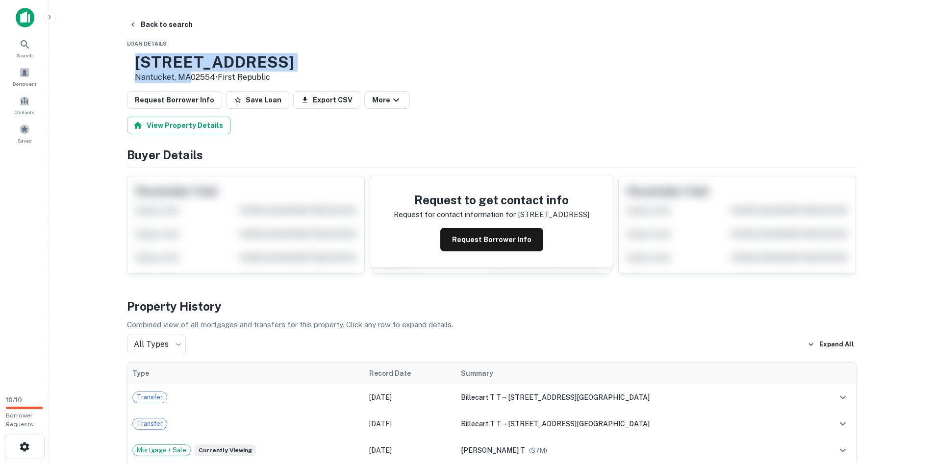
copy div "[STREET_ADDRESS]"
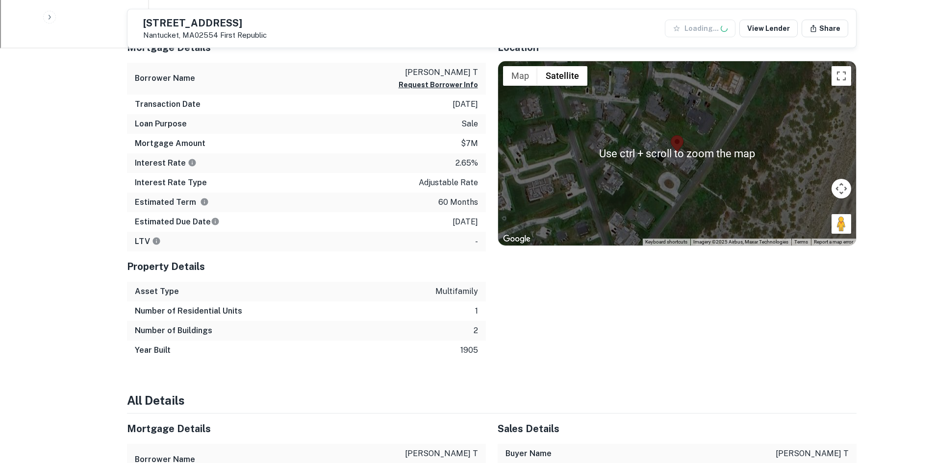
scroll to position [441, 0]
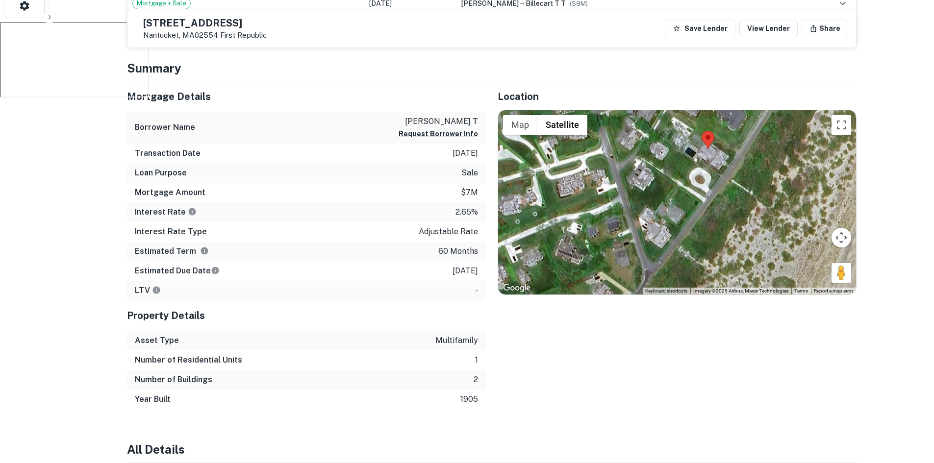
drag, startPoint x: 745, startPoint y: 224, endPoint x: 776, endPoint y: 171, distance: 61.7
click at [776, 171] on div at bounding box center [677, 202] width 358 height 184
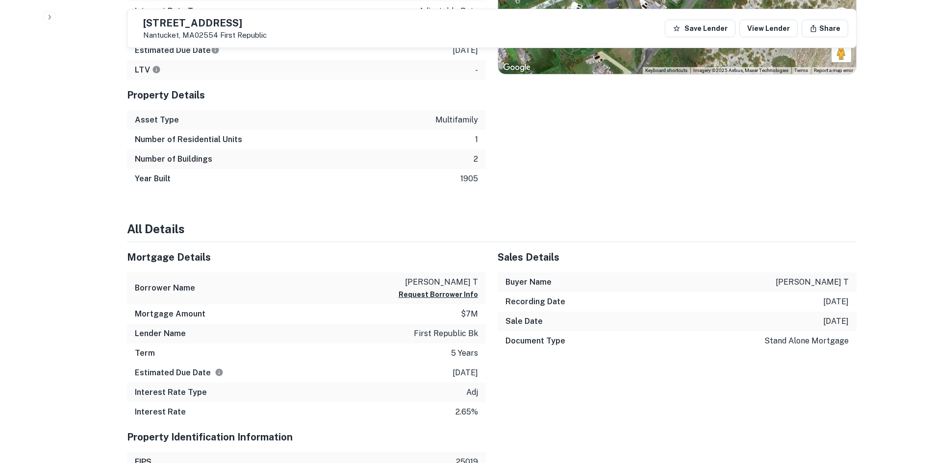
scroll to position [637, 0]
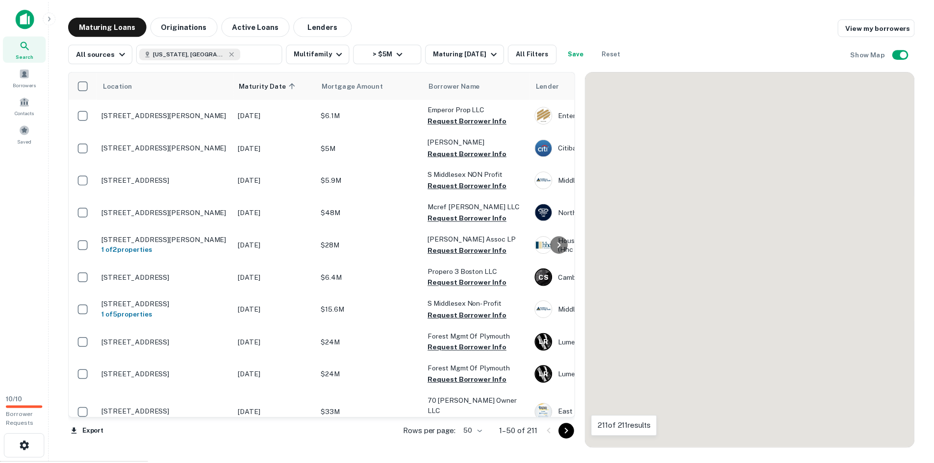
scroll to position [392, 0]
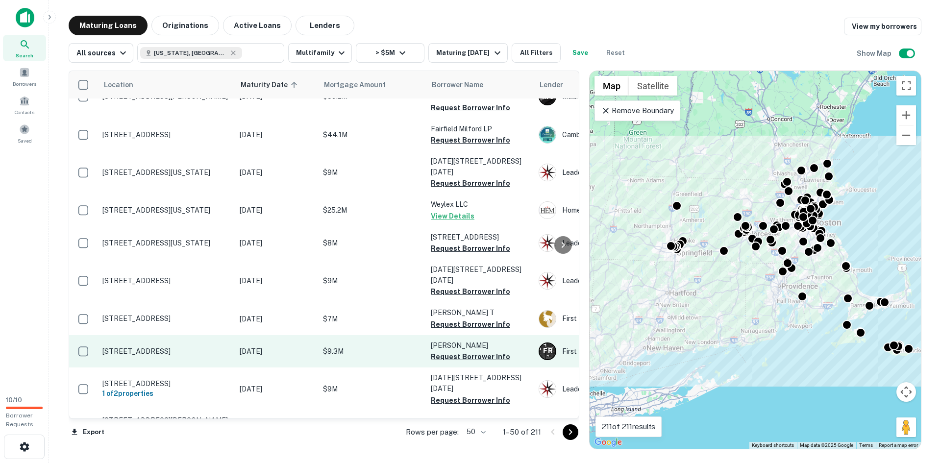
click at [249, 346] on p "[DATE]" at bounding box center [277, 351] width 74 height 11
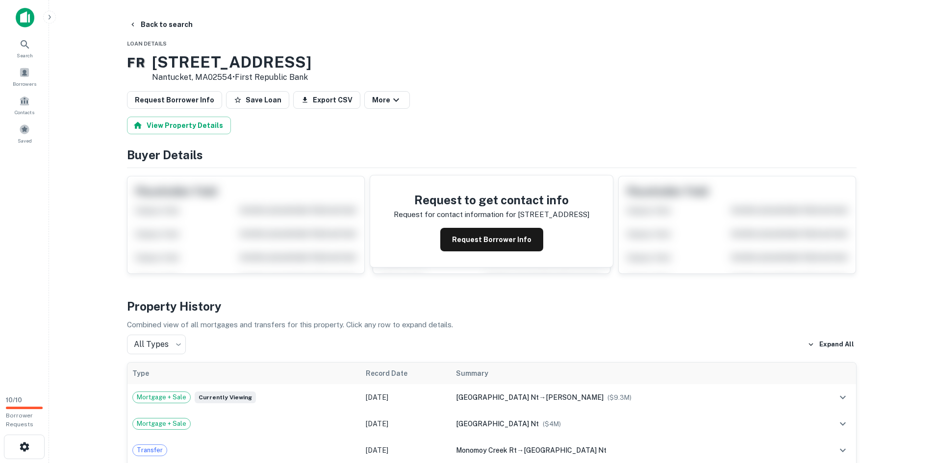
drag, startPoint x: 334, startPoint y: 63, endPoint x: 168, endPoint y: 57, distance: 166.8
click at [168, 57] on div "F R [STREET_ADDRESS] • First Republic Bank" at bounding box center [491, 68] width 729 height 30
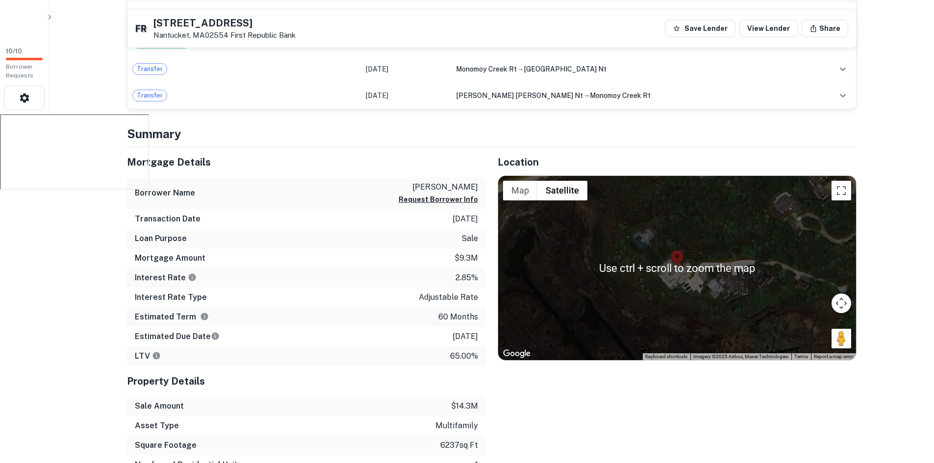
scroll to position [343, 0]
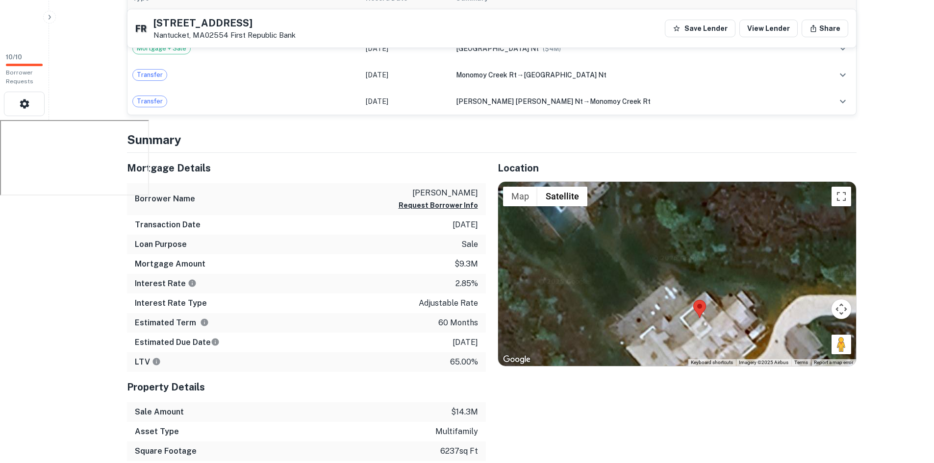
drag, startPoint x: 683, startPoint y: 277, endPoint x: 665, endPoint y: 291, distance: 22.4
click at [665, 291] on div at bounding box center [677, 274] width 358 height 184
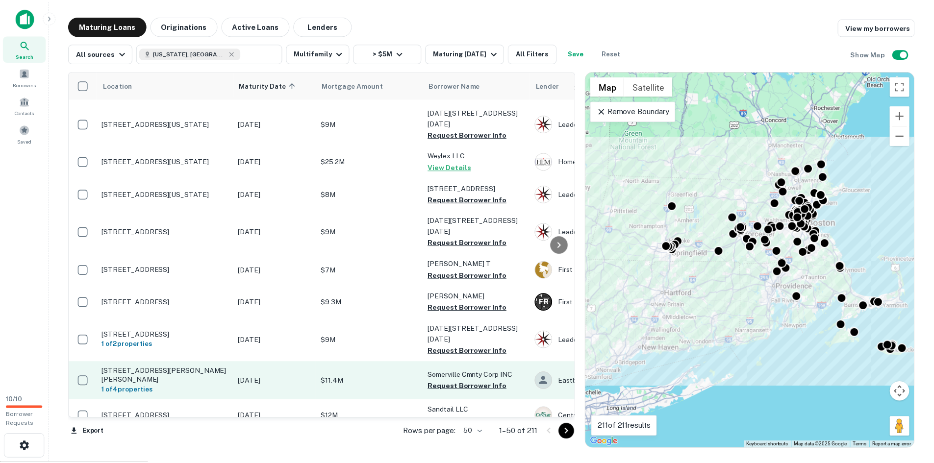
scroll to position [490, 0]
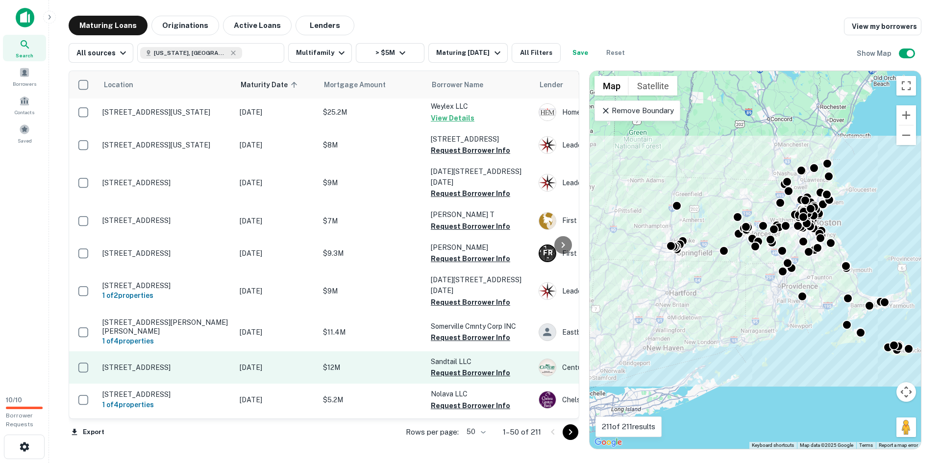
click at [216, 363] on p "[STREET_ADDRESS]" at bounding box center [165, 367] width 127 height 9
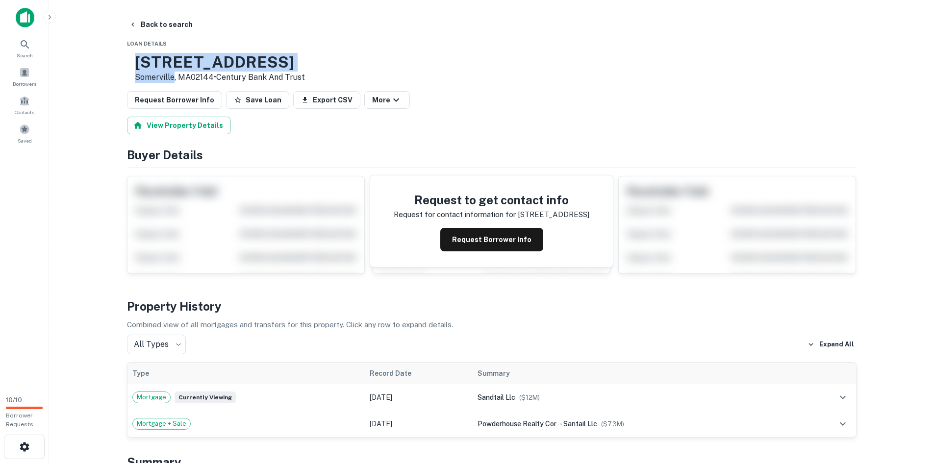
drag, startPoint x: 203, startPoint y: 76, endPoint x: 165, endPoint y: 56, distance: 43.4
click at [165, 56] on div "[STREET_ADDRESS] • Century Bank And Trust" at bounding box center [216, 68] width 178 height 30
click at [292, 63] on h3 "[STREET_ADDRESS]" at bounding box center [220, 62] width 170 height 19
drag, startPoint x: 292, startPoint y: 63, endPoint x: 171, endPoint y: 53, distance: 121.4
click at [171, 53] on h3 "[STREET_ADDRESS]" at bounding box center [220, 62] width 170 height 19
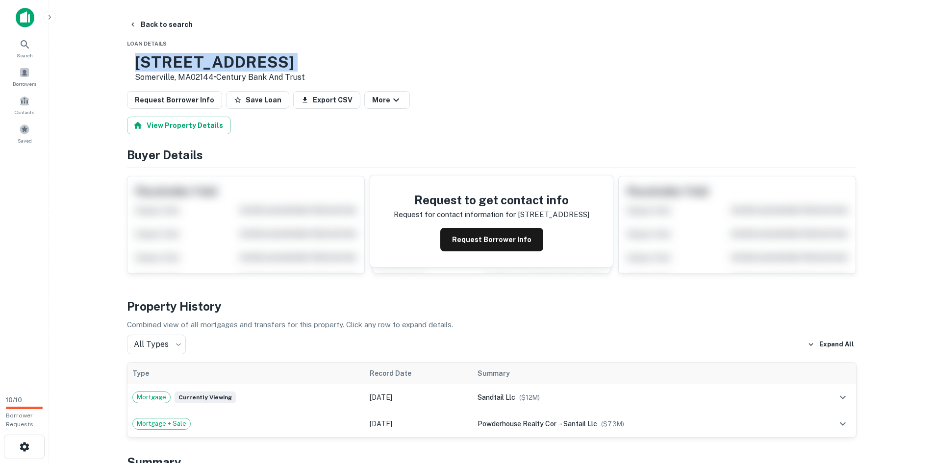
click at [291, 65] on h3 "[STREET_ADDRESS]" at bounding box center [220, 62] width 170 height 19
click at [181, 19] on button "Back to search" at bounding box center [161, 25] width 72 height 18
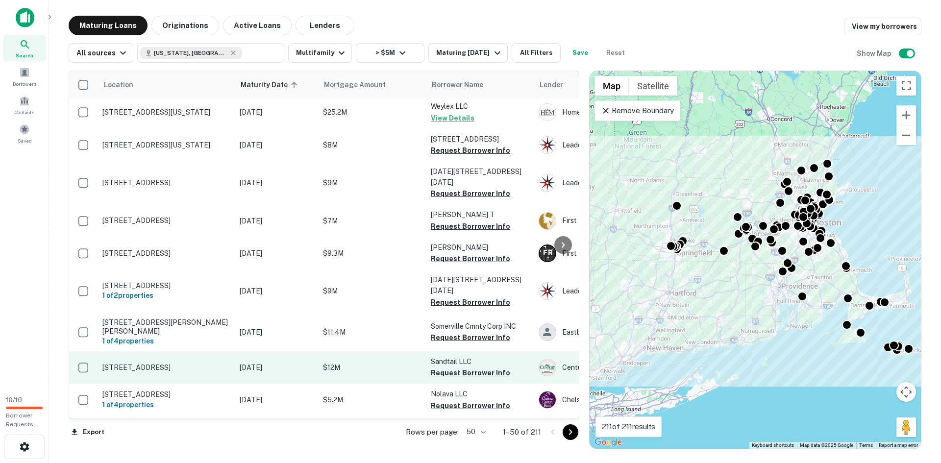
scroll to position [539, 0]
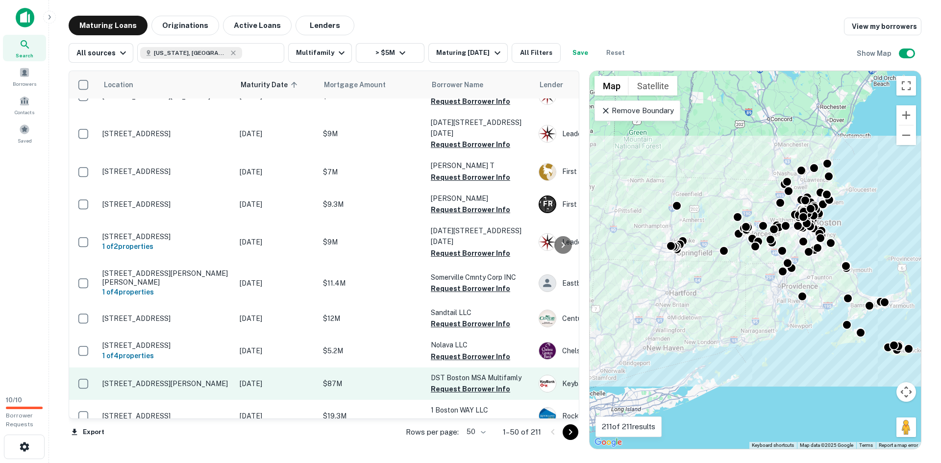
click at [227, 379] on p "[STREET_ADDRESS][PERSON_NAME]" at bounding box center [165, 383] width 127 height 9
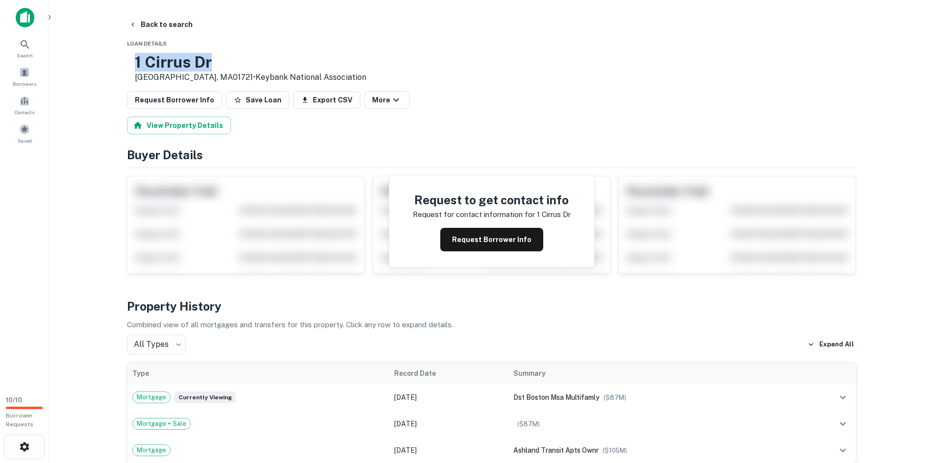
drag, startPoint x: 249, startPoint y: 63, endPoint x: 164, endPoint y: 62, distance: 84.8
click at [164, 62] on div "[STREET_ADDRESS][PERSON_NAME] • Keybank National Association" at bounding box center [246, 68] width 239 height 30
click at [139, 20] on button "Back to search" at bounding box center [161, 25] width 72 height 18
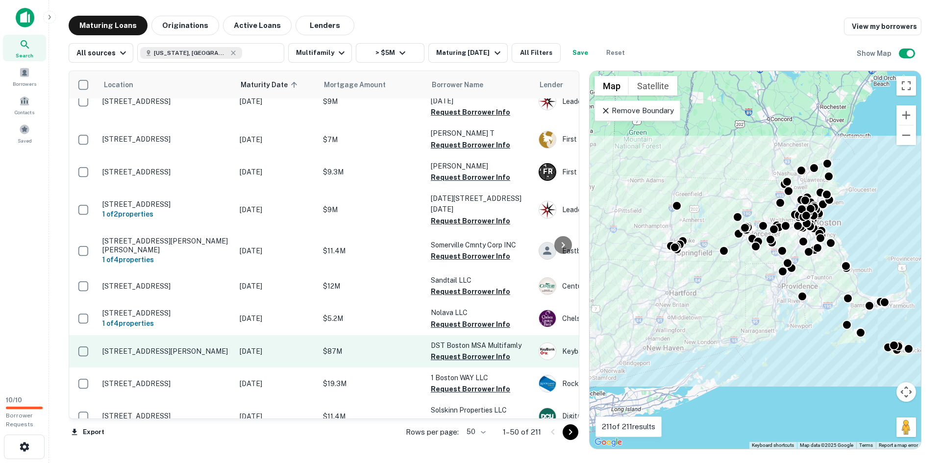
scroll to position [588, 0]
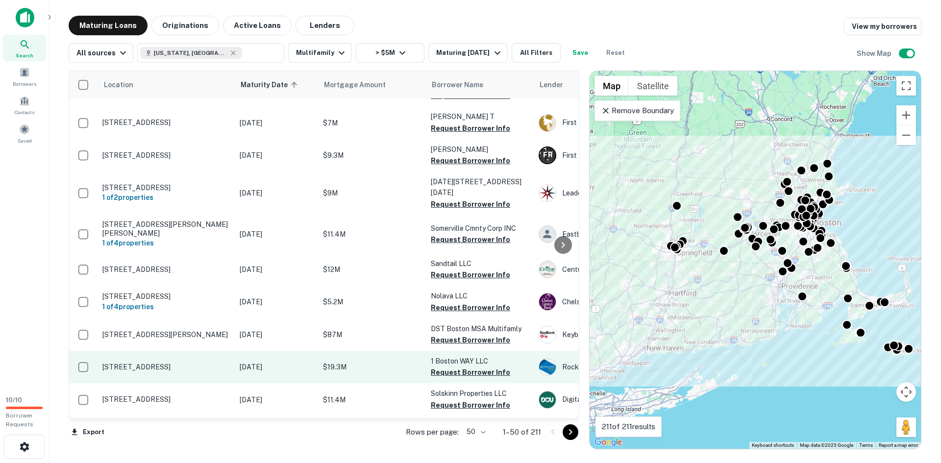
click at [224, 363] on p "[STREET_ADDRESS]" at bounding box center [165, 367] width 127 height 9
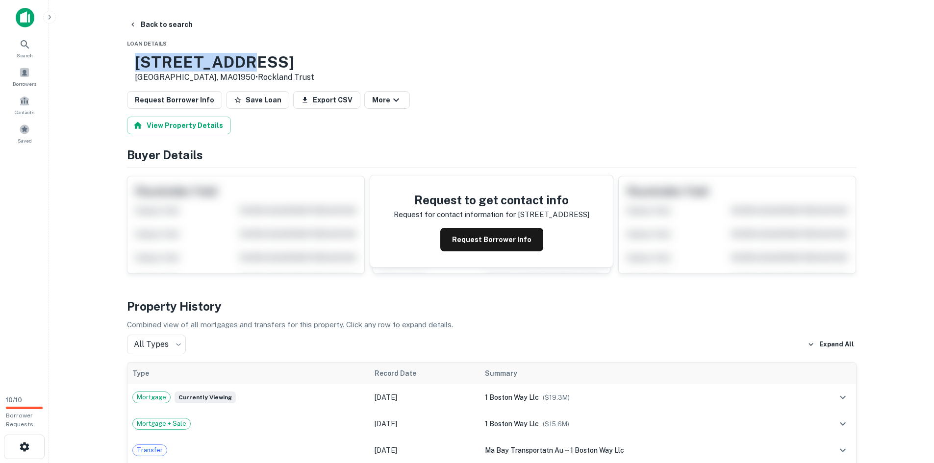
drag, startPoint x: 270, startPoint y: 63, endPoint x: 165, endPoint y: 57, distance: 105.1
click at [165, 57] on div "[STREET_ADDRESS] • Rockland Trust" at bounding box center [220, 68] width 187 height 30
click at [171, 25] on button "Back to search" at bounding box center [161, 25] width 72 height 18
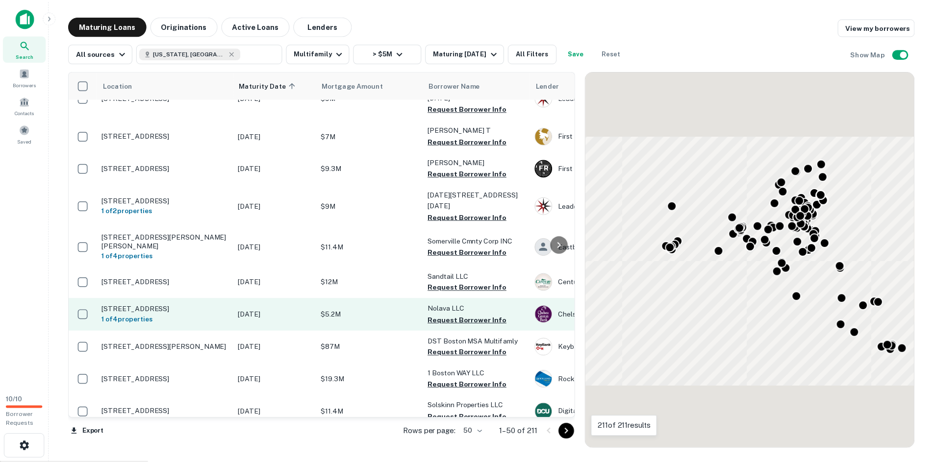
scroll to position [588, 0]
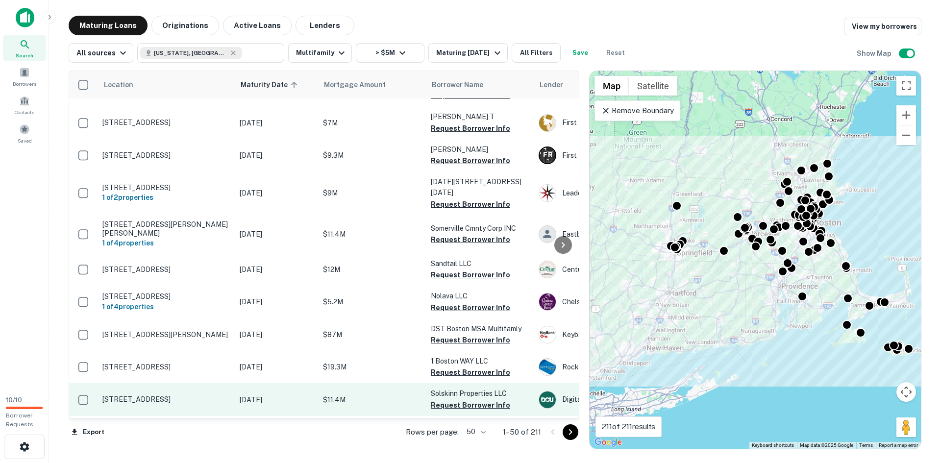
click at [230, 383] on td "[STREET_ADDRESS]" at bounding box center [166, 399] width 137 height 32
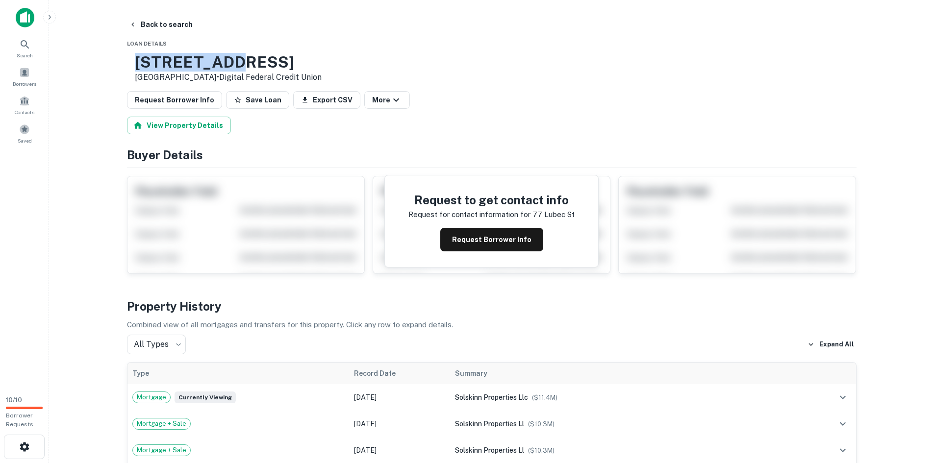
drag, startPoint x: 275, startPoint y: 53, endPoint x: 157, endPoint y: 56, distance: 118.7
click at [157, 56] on div "[STREET_ADDRESS] • Digital Federal Credit Union" at bounding box center [224, 68] width 195 height 30
